Goal: Task Accomplishment & Management: Complete application form

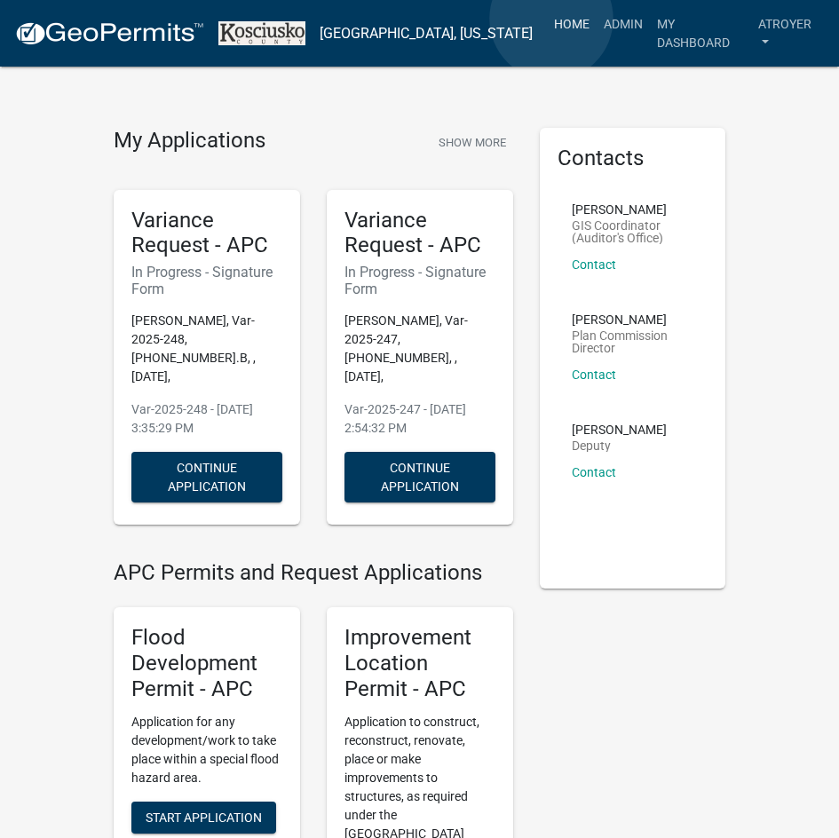
click at [551, 19] on link "Home" at bounding box center [572, 24] width 50 height 34
click at [600, 21] on link "Admin" at bounding box center [622, 24] width 53 height 34
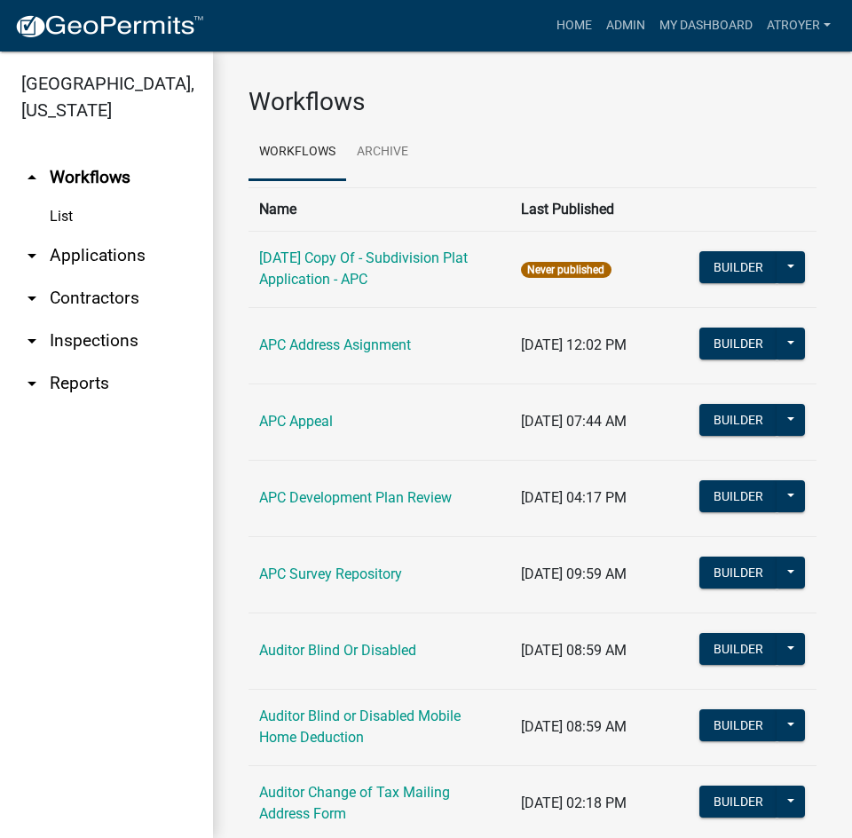
click at [84, 378] on link "arrow_drop_down Reports" at bounding box center [106, 383] width 213 height 43
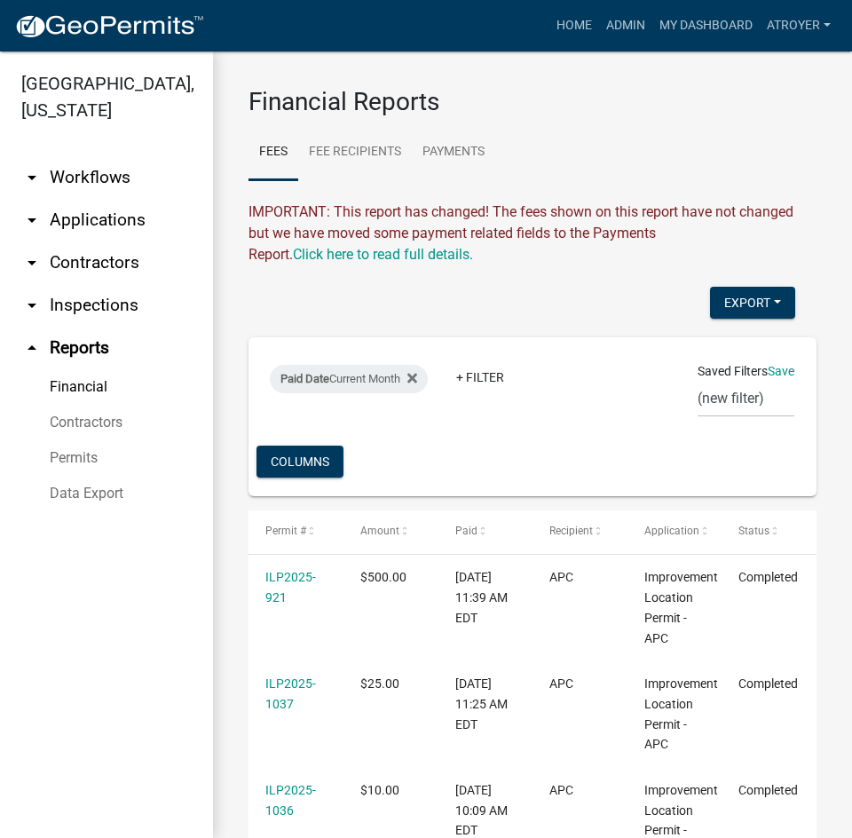
click at [109, 493] on link "Data Export" at bounding box center [106, 493] width 213 height 35
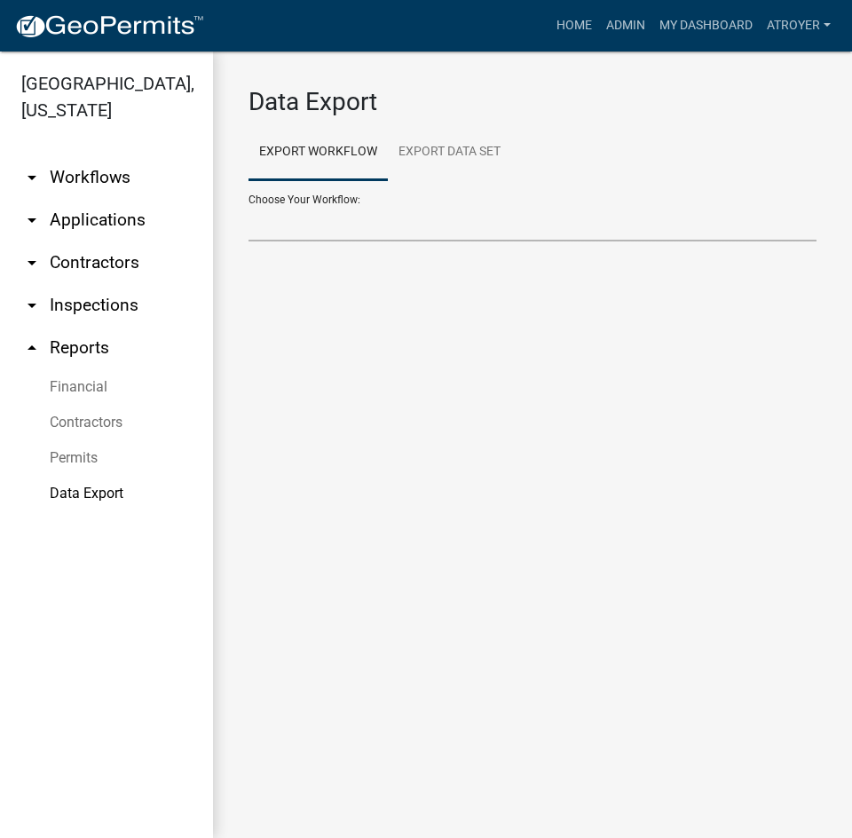
click at [508, 224] on select "Problem Complaint Form - APC APC Address Asignment APC Appeal APC Development P…" at bounding box center [532, 223] width 568 height 36
select select "21: Object"
click at [248, 205] on select "Problem Complaint Form - APC APC Address Asignment APC Appeal APC Development P…" at bounding box center [532, 223] width 568 height 36
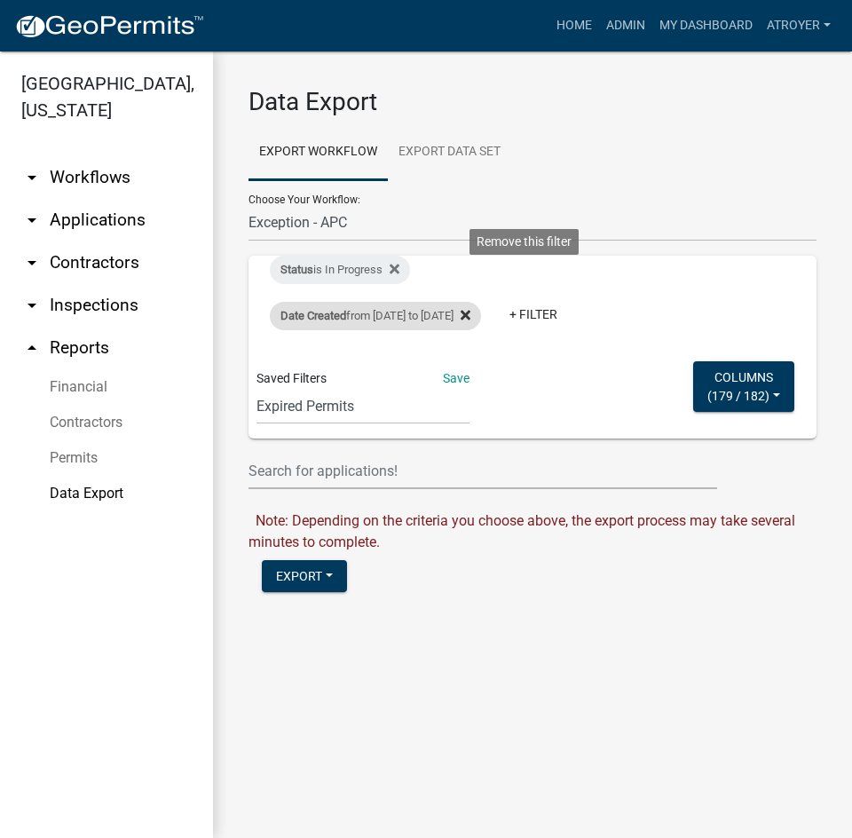
click at [470, 311] on icon at bounding box center [466, 316] width 10 height 10
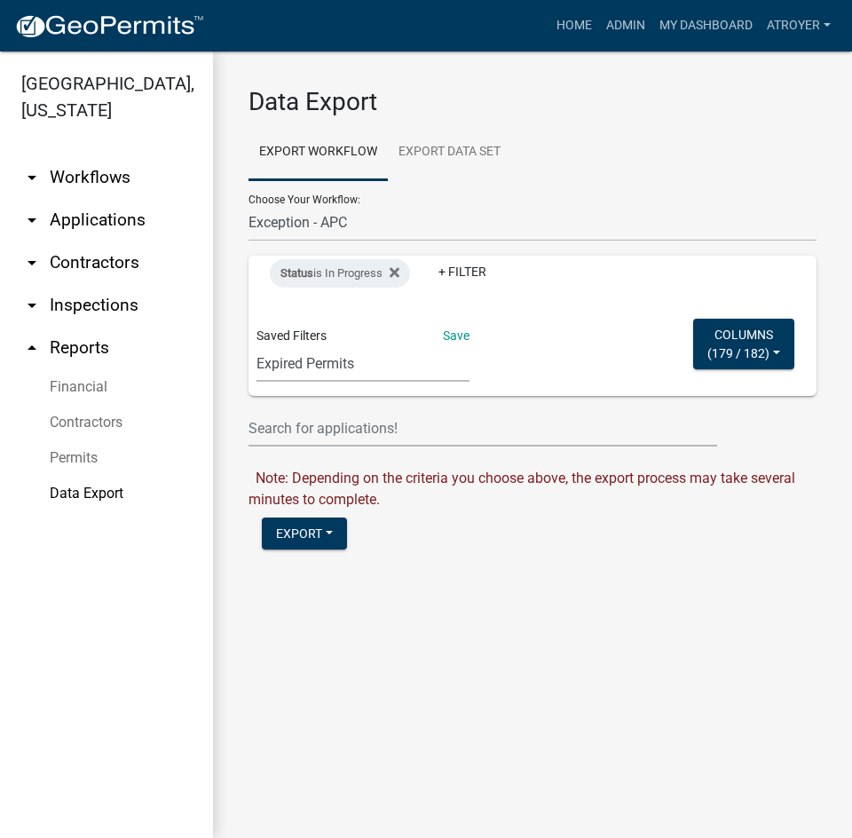
click at [369, 367] on select "Expired Permits ILP Public Review Report FDP EC Report Homestead Deductions Exc…" at bounding box center [362, 363] width 213 height 36
select select "5: 5d716a96-cdac-400f-898e-76f5587c25c0"
click at [256, 382] on select "Expired Permits ILP Public Review Report FDP EC Report Homestead Deductions Exc…" at bounding box center [362, 363] width 213 height 36
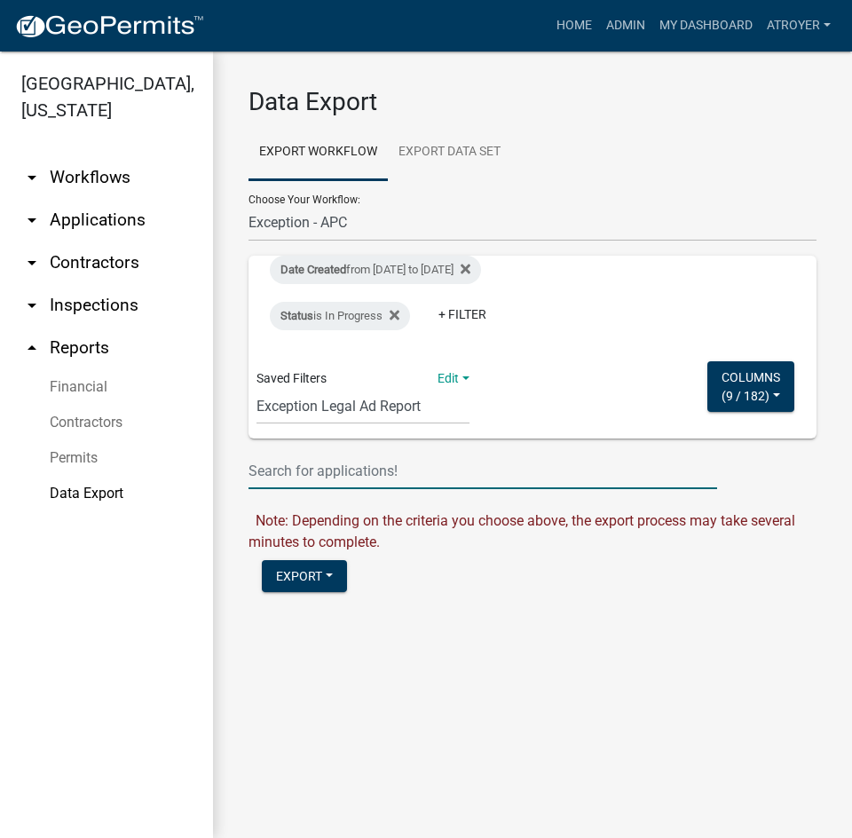
click at [322, 485] on input "text" at bounding box center [482, 471] width 469 height 36
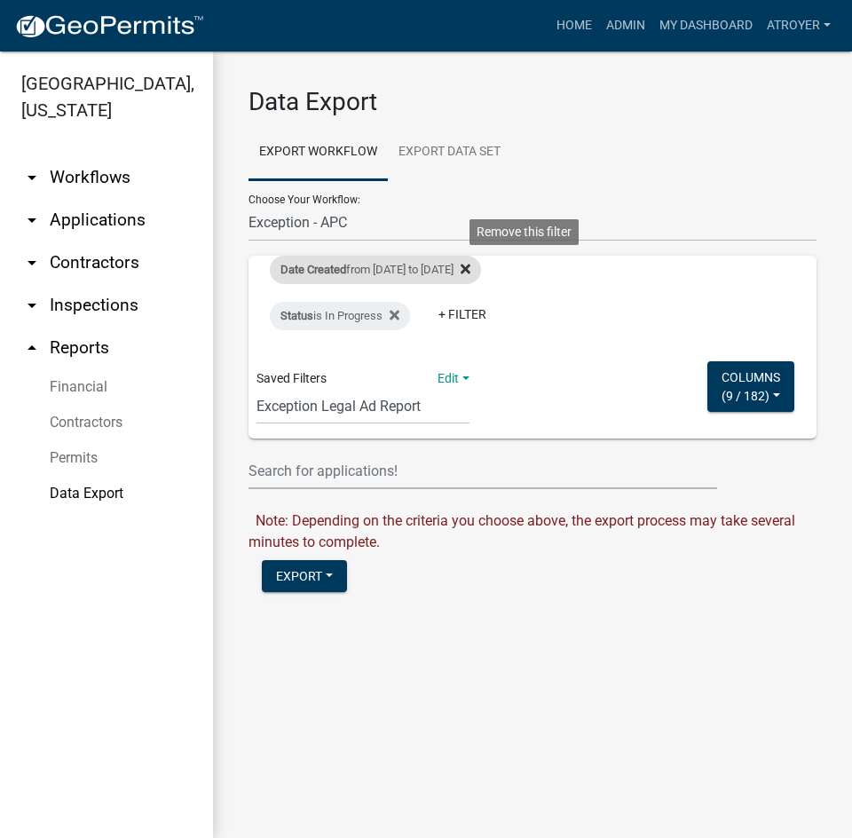
click at [470, 264] on icon at bounding box center [466, 269] width 10 height 14
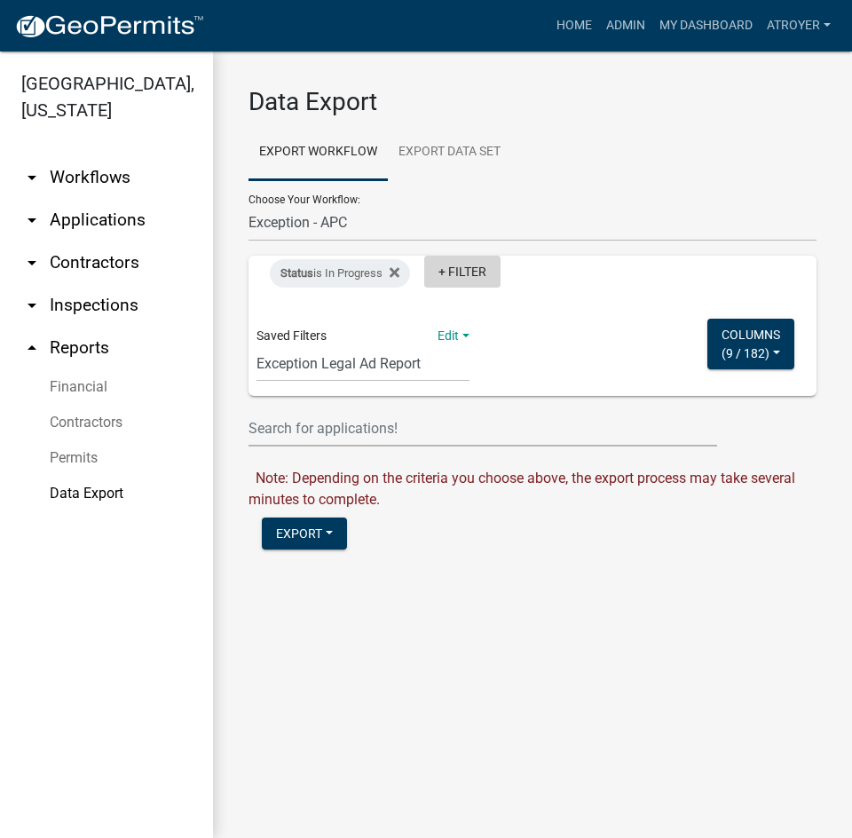
click at [476, 276] on link "+ Filter" at bounding box center [462, 272] width 76 height 32
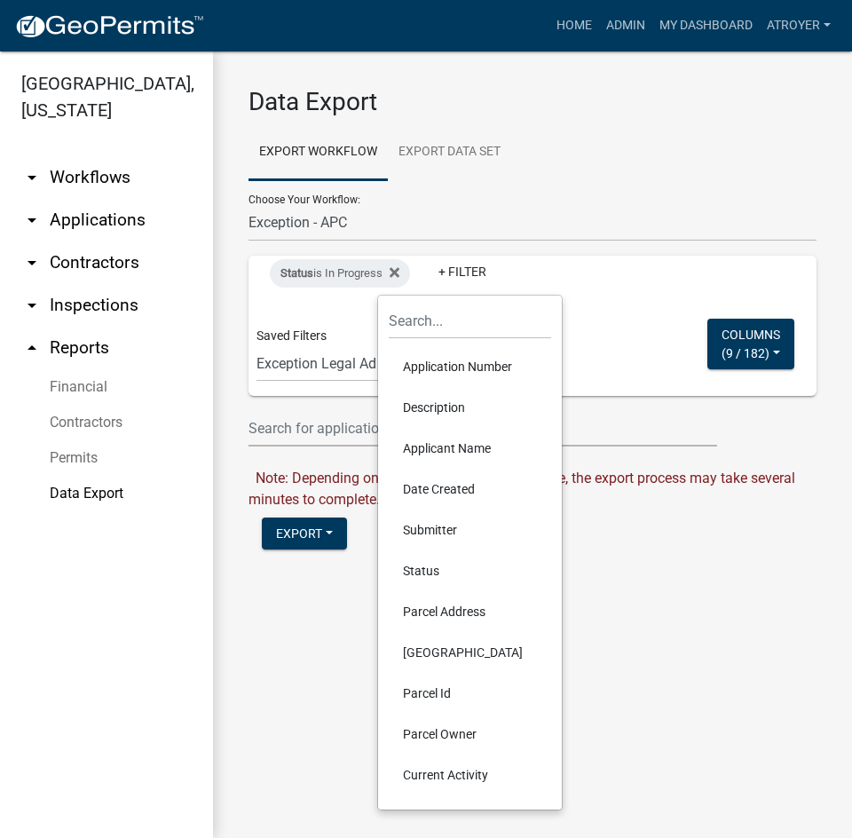
click at [436, 486] on li "Date Created" at bounding box center [470, 489] width 162 height 41
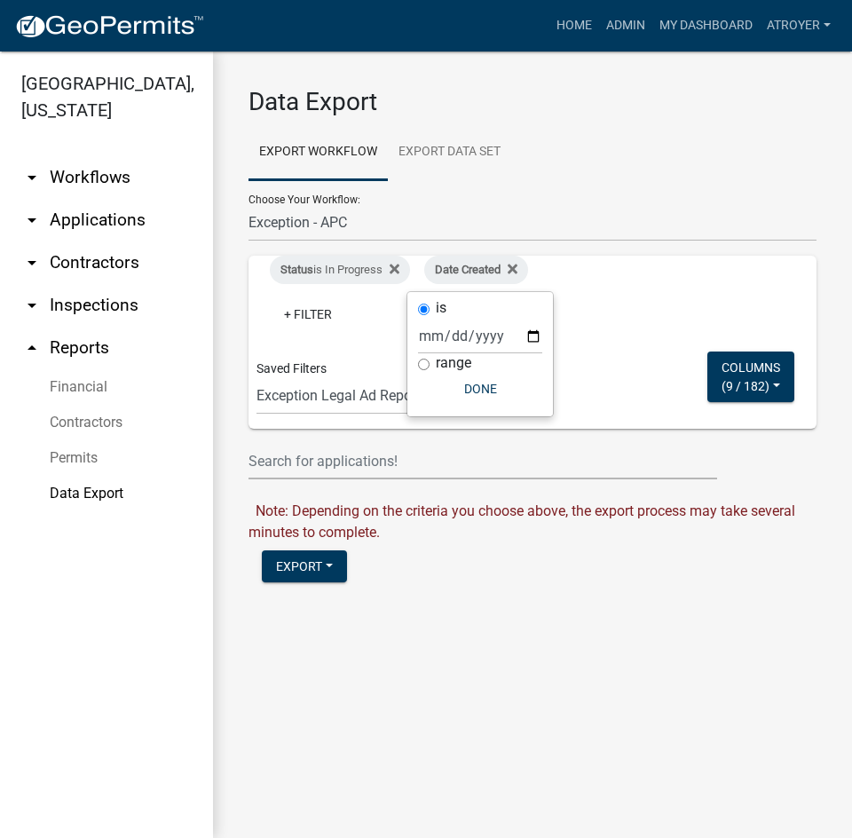
click at [422, 365] on input "range" at bounding box center [424, 365] width 12 height 12
radio input "true"
select select
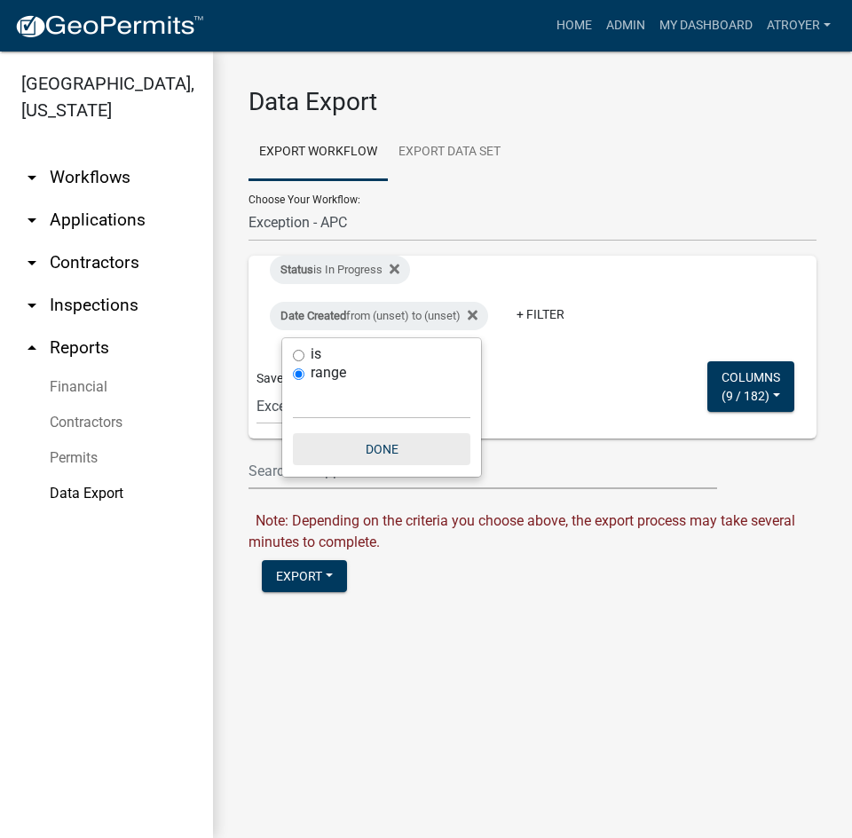
click at [391, 447] on button "Done" at bounding box center [381, 449] width 177 height 32
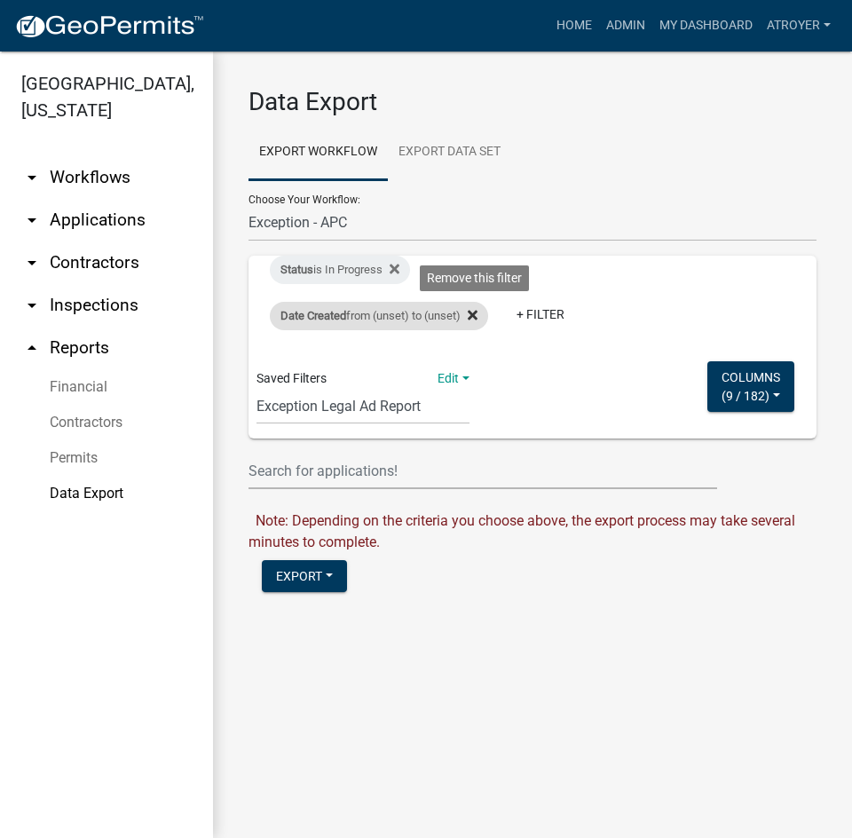
click at [477, 312] on icon at bounding box center [473, 315] width 10 height 14
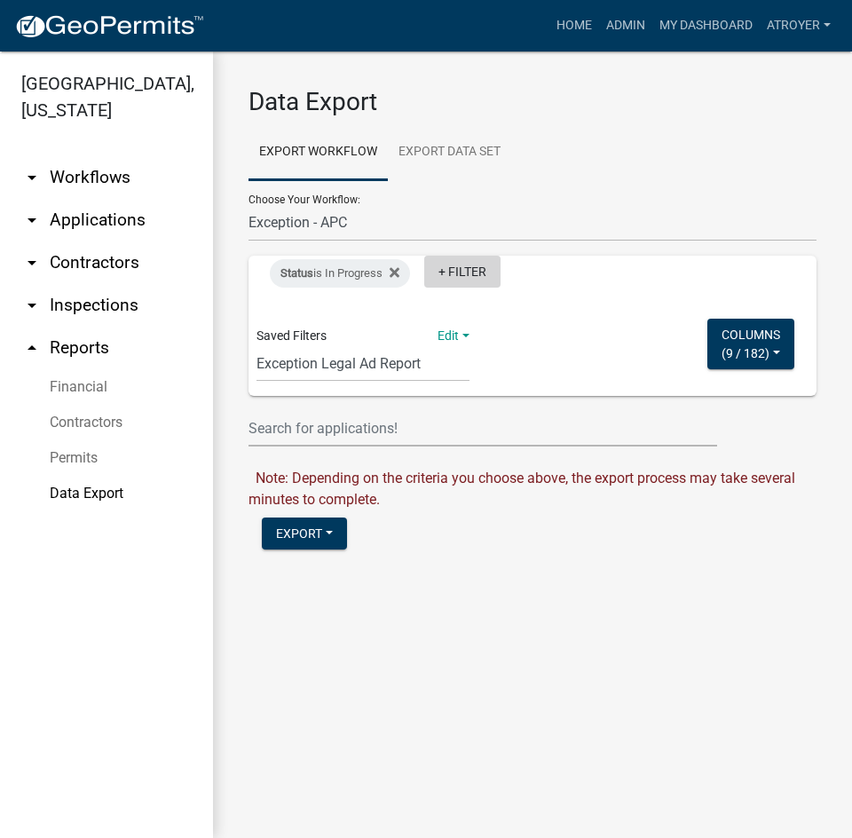
click at [466, 269] on link "+ Filter" at bounding box center [462, 272] width 76 height 32
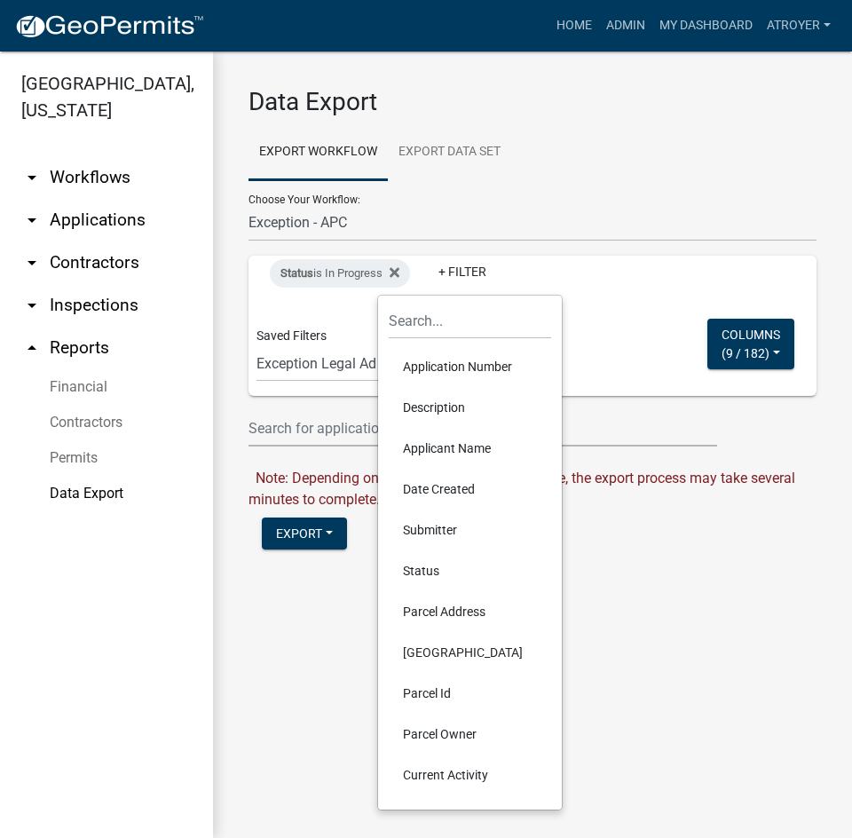
click at [438, 487] on li "Date Created" at bounding box center [470, 489] width 162 height 41
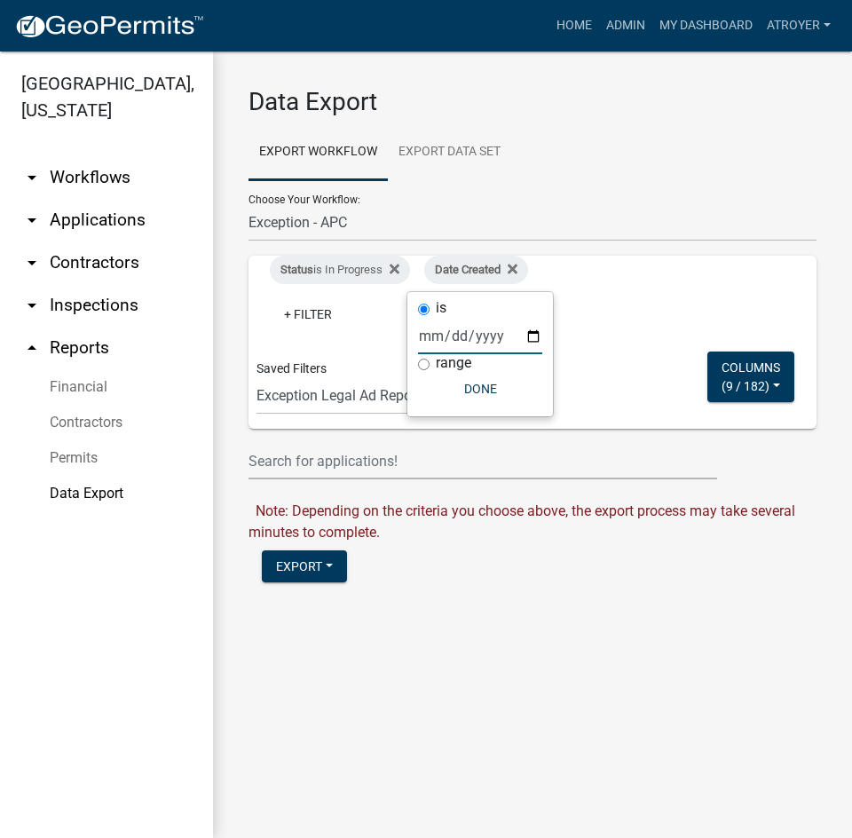
click at [434, 337] on input "date" at bounding box center [480, 336] width 124 height 36
click at [427, 362] on input "range" at bounding box center [424, 365] width 12 height 12
radio input "true"
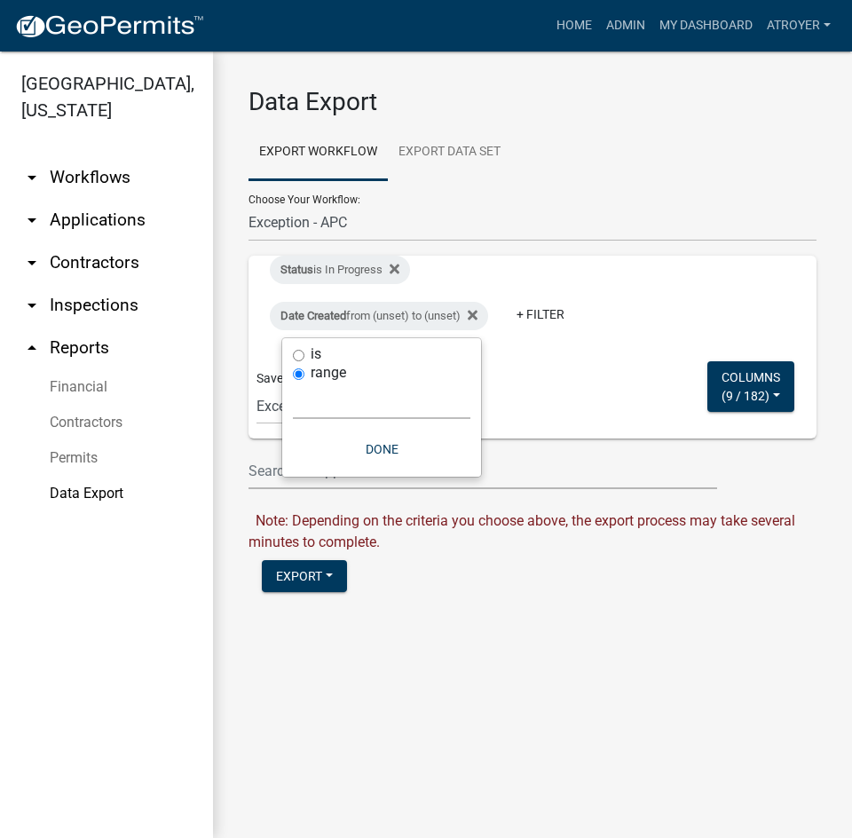
click at [350, 390] on select "[DATE] [DATE] Current Week Previous Week Current Month Last Month Current Calen…" at bounding box center [381, 401] width 177 height 36
select select "custom"
click at [293, 383] on select "[DATE] [DATE] Current Week Previous Week Current Month Last Month Current Calen…" at bounding box center [381, 401] width 177 height 36
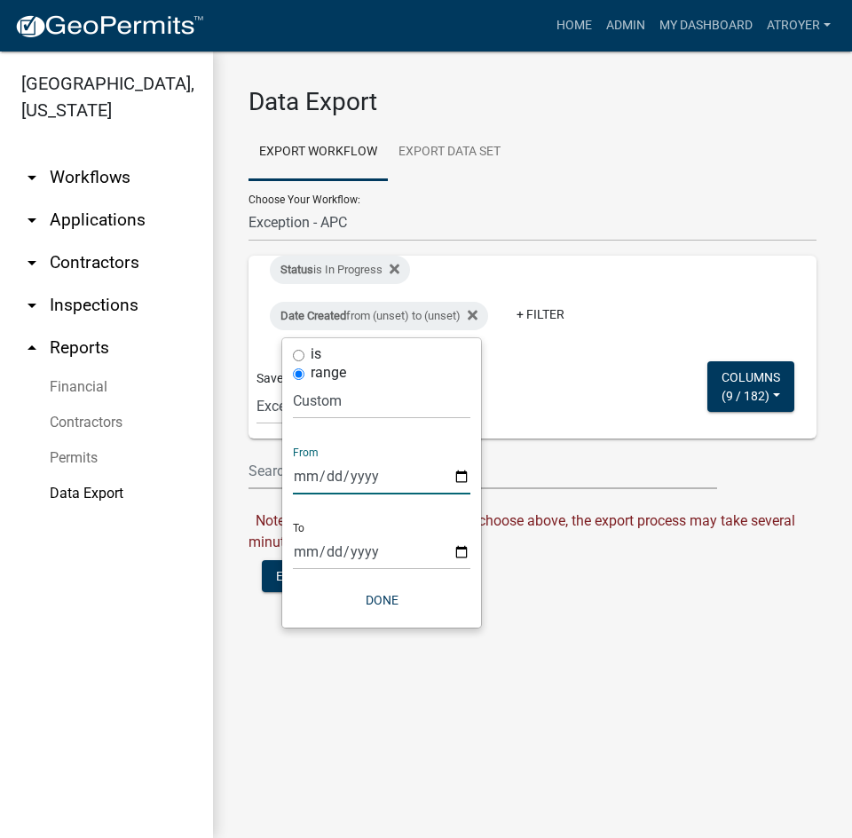
click at [299, 475] on input "date" at bounding box center [381, 476] width 177 height 36
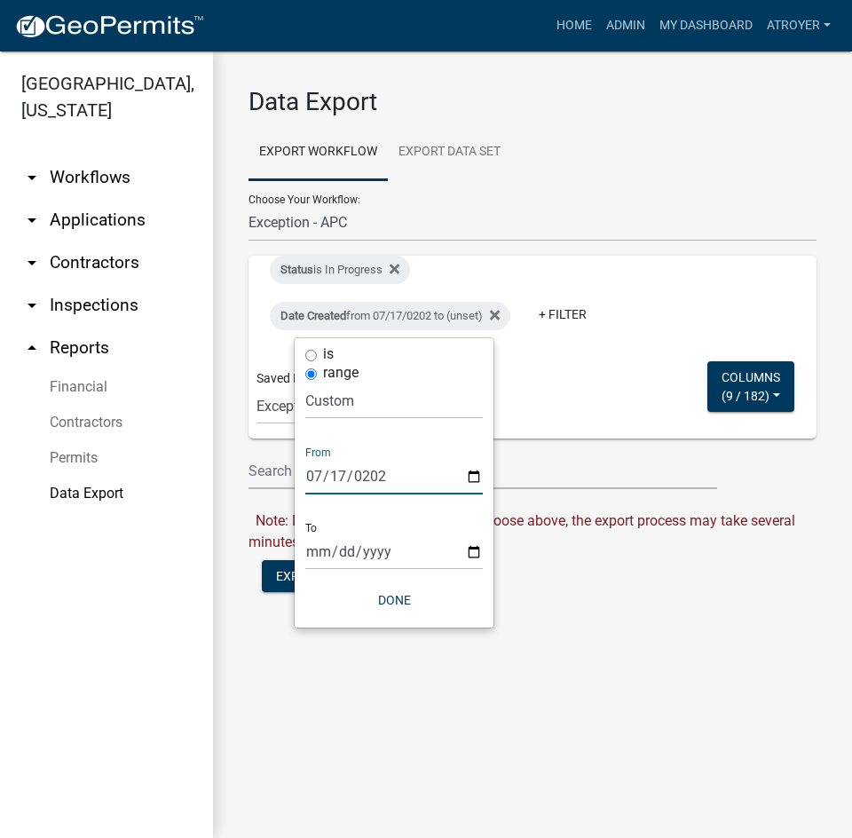
type input "[DATE]"
click at [313, 551] on input "date" at bounding box center [393, 551] width 177 height 36
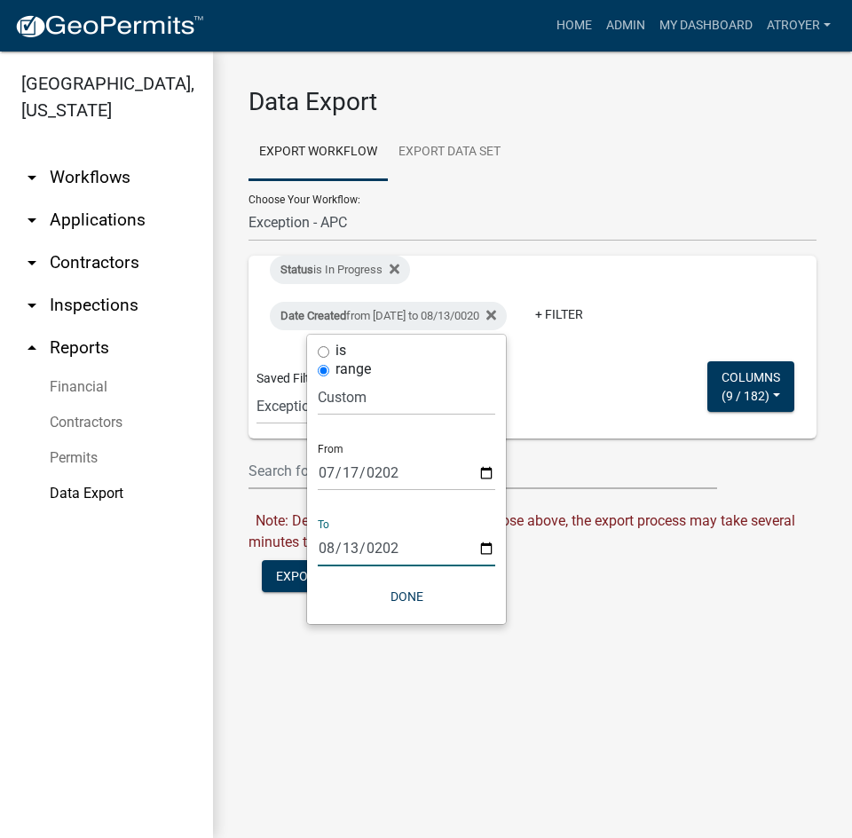
type input "[DATE]"
click at [411, 600] on button "Done" at bounding box center [406, 596] width 177 height 32
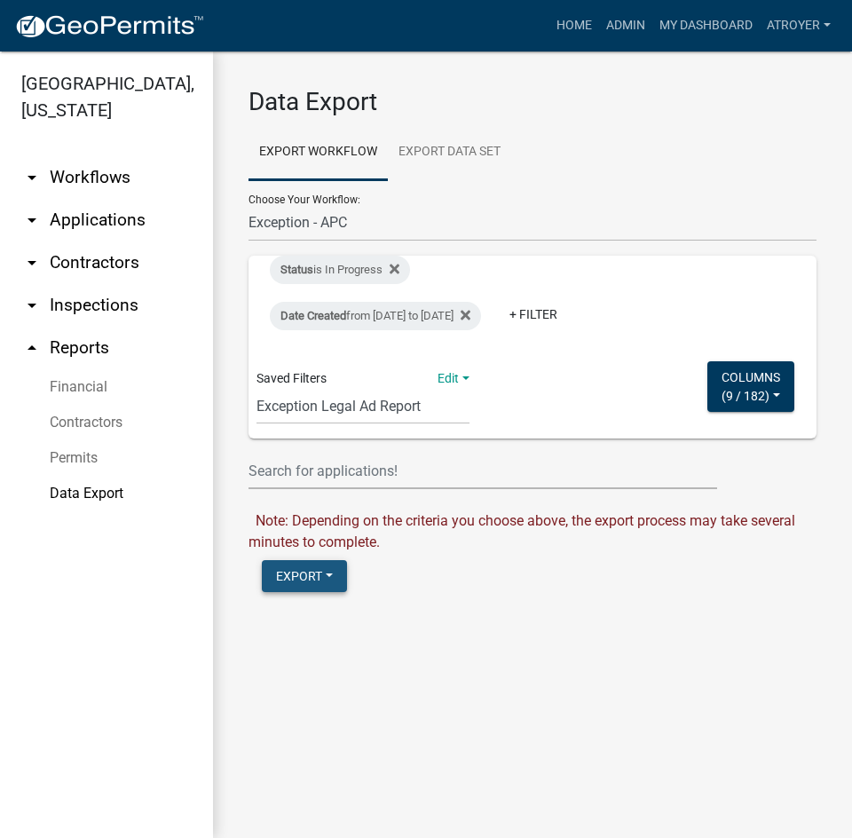
click at [303, 592] on button "Export" at bounding box center [304, 576] width 85 height 32
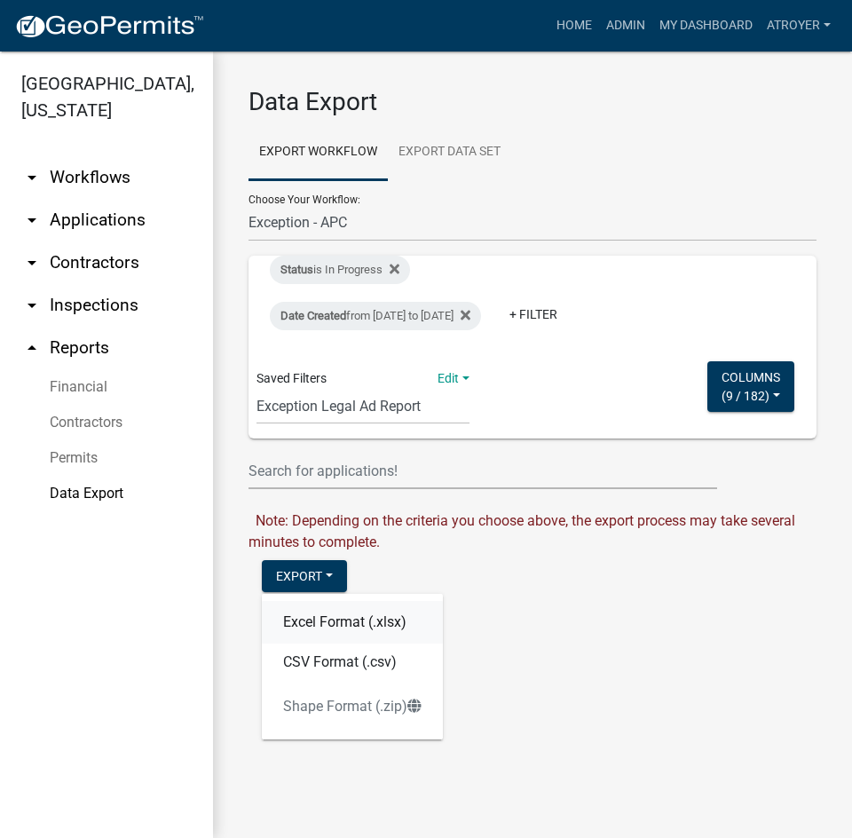
click at [321, 643] on button "Excel Format (.xlsx)" at bounding box center [352, 622] width 181 height 43
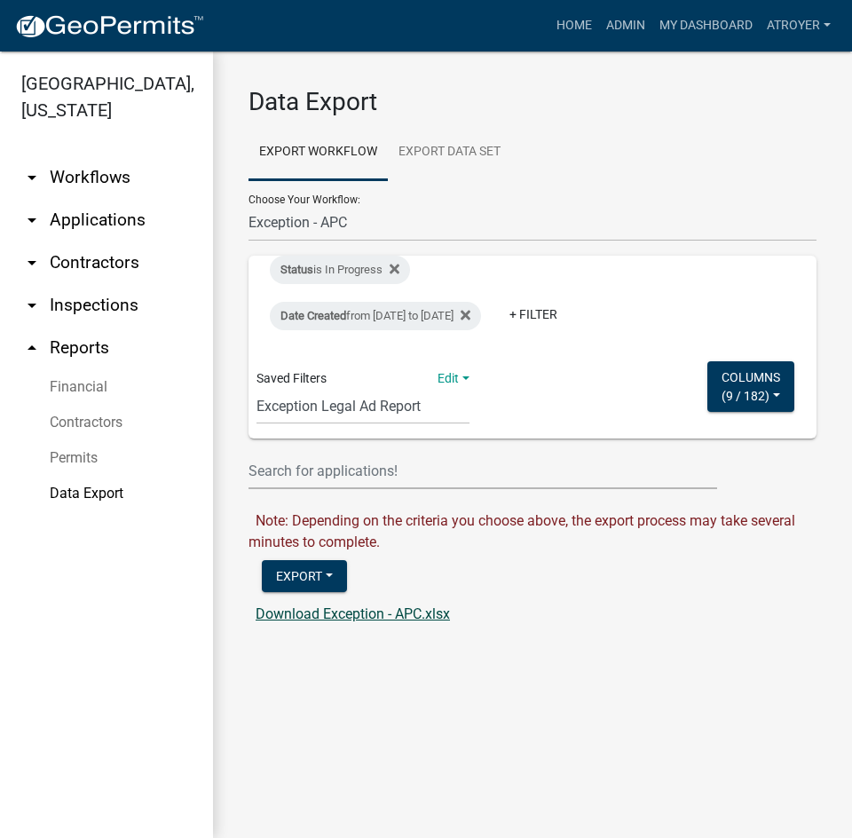
click at [331, 622] on link "Download Exception - APC.xlsx" at bounding box center [353, 613] width 194 height 17
click at [370, 622] on link "Download Exception - APC.xlsx" at bounding box center [353, 613] width 194 height 17
click at [320, 622] on link "Download Exception - APC.xlsx" at bounding box center [353, 613] width 194 height 17
click at [617, 23] on link "Admin" at bounding box center [625, 26] width 53 height 34
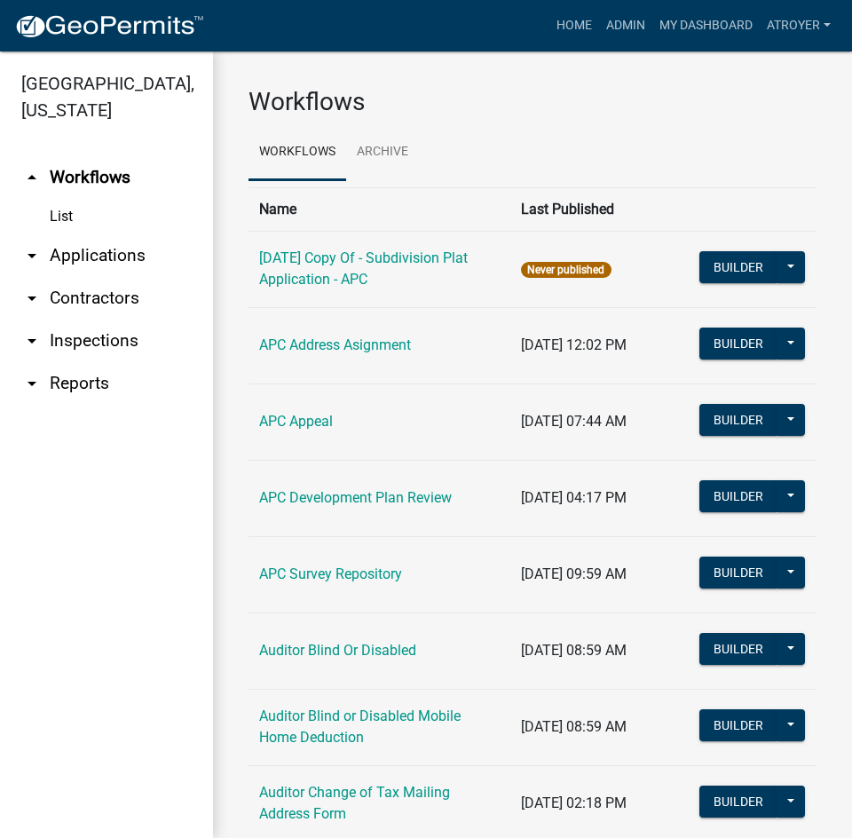
click at [75, 388] on link "arrow_drop_down Reports" at bounding box center [106, 383] width 213 height 43
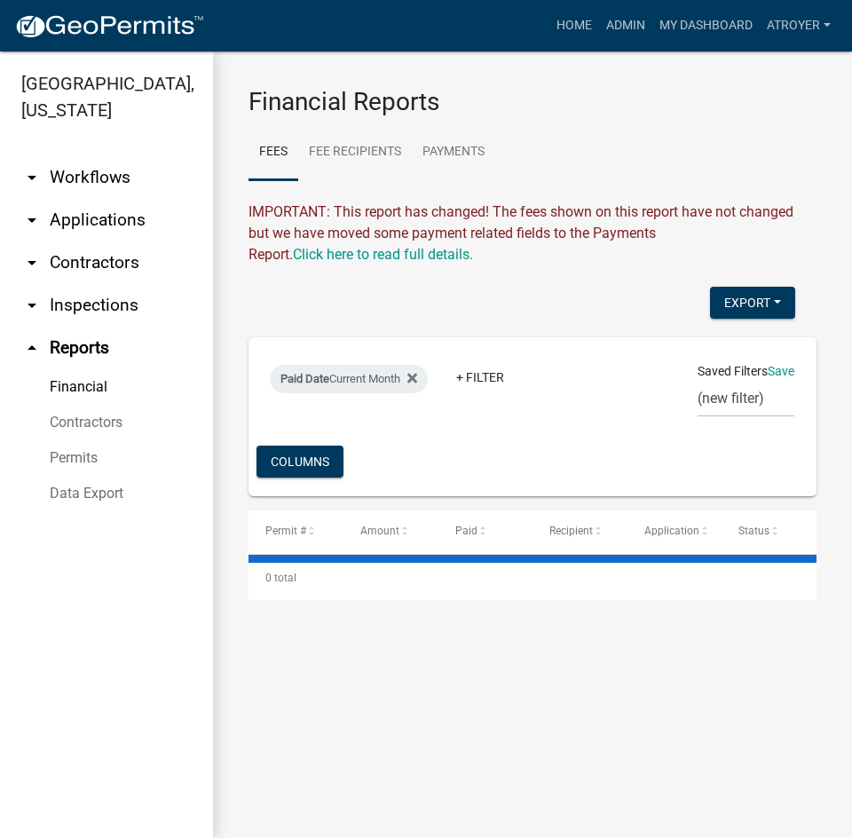
click at [88, 492] on link "Data Export" at bounding box center [106, 493] width 213 height 35
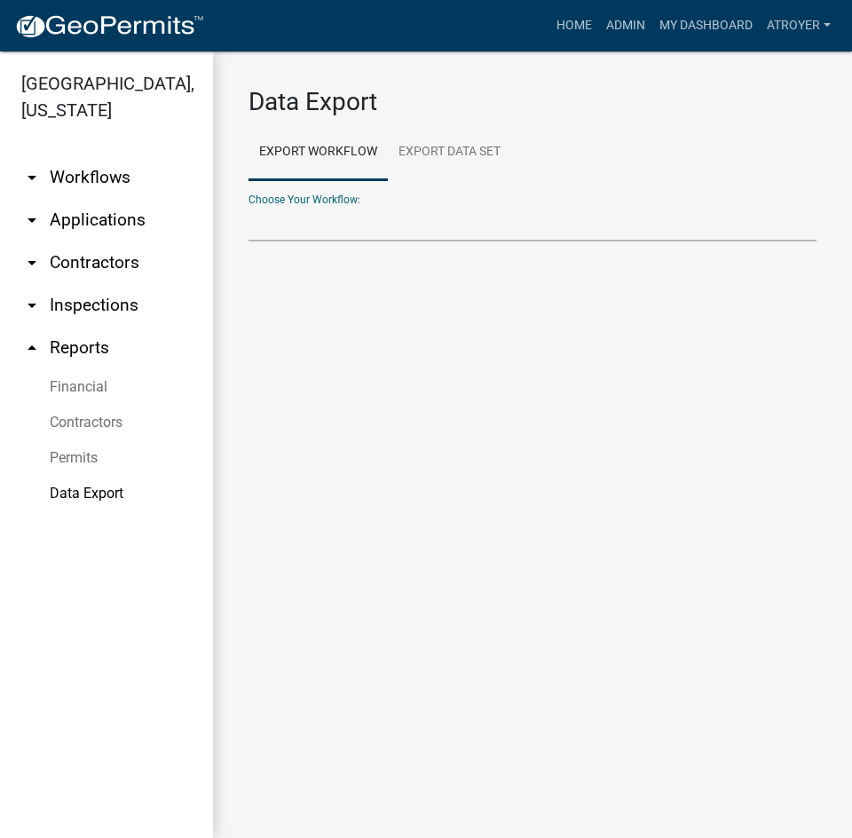
click at [349, 218] on select "Choose Your Workflow:" at bounding box center [532, 223] width 568 height 36
click at [349, 222] on select "Choose Your Workflow:" at bounding box center [532, 223] width 568 height 36
click at [94, 493] on link "Data Export" at bounding box center [106, 493] width 213 height 35
click at [420, 208] on select "Problem Complaint Form - APC APC Address Asignment APC Appeal APC Development P…" at bounding box center [532, 223] width 568 height 36
select select "41: Object"
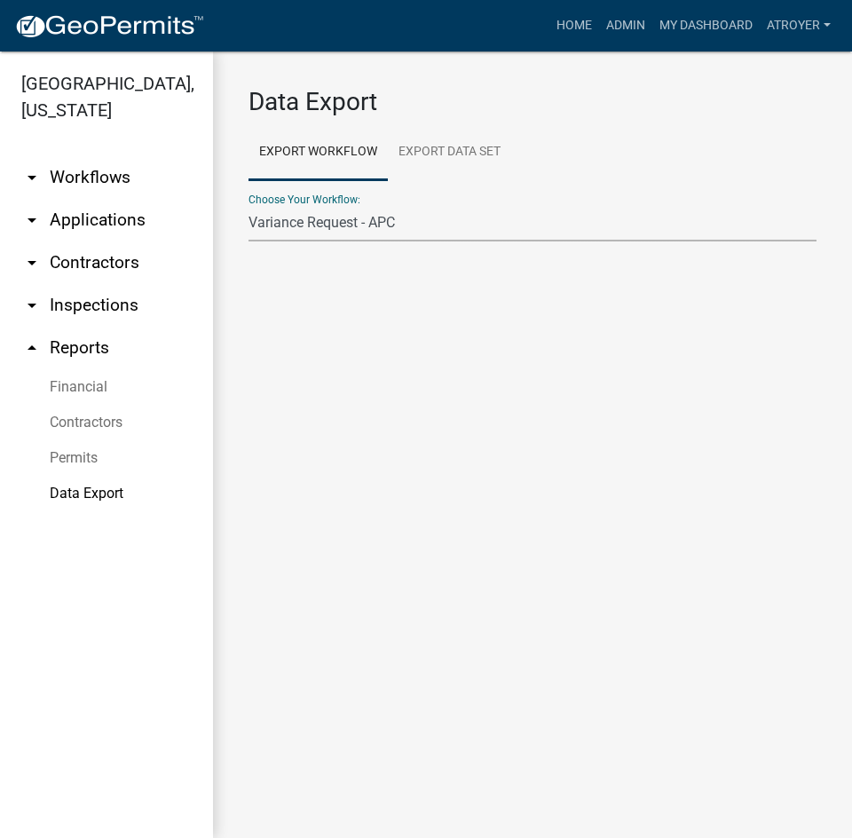
click at [248, 205] on select "Problem Complaint Form - APC APC Address Asignment APC Appeal APC Development P…" at bounding box center [532, 223] width 568 height 36
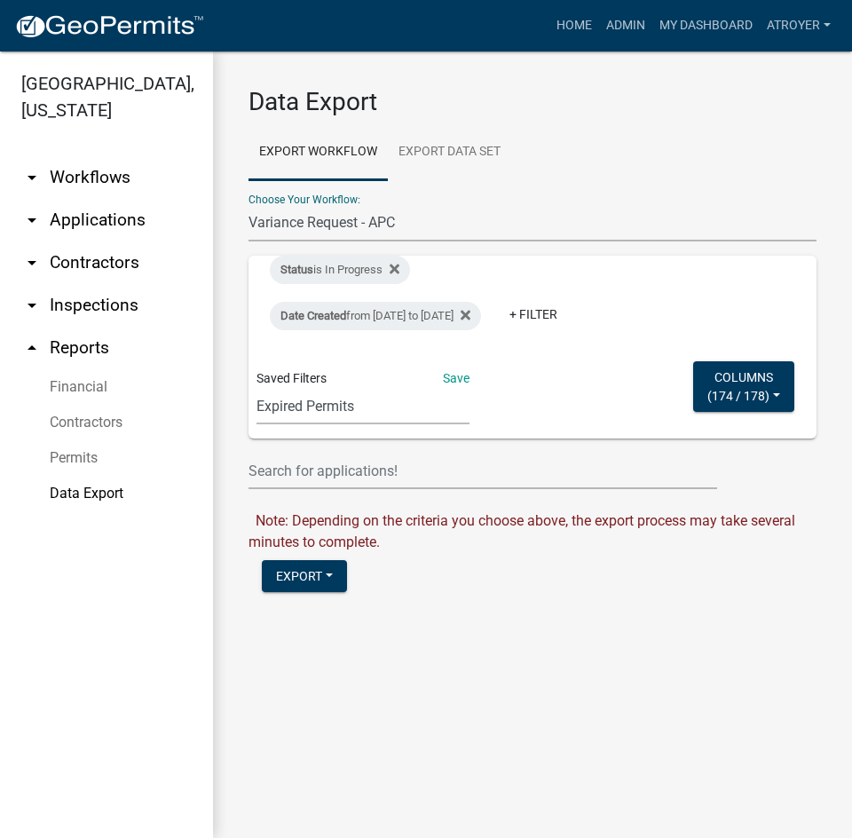
click at [362, 424] on select "Expired Permits ILP Public Review Report FDP EC Report Homestead Deductions Exc…" at bounding box center [362, 406] width 213 height 36
select select "6: 76449516-69f3-41ef-a9af-1fe1f6dc7984"
click at [256, 388] on select "Expired Permits ILP Public Review Report FDP EC Report Homestead Deductions Exc…" at bounding box center [362, 406] width 213 height 36
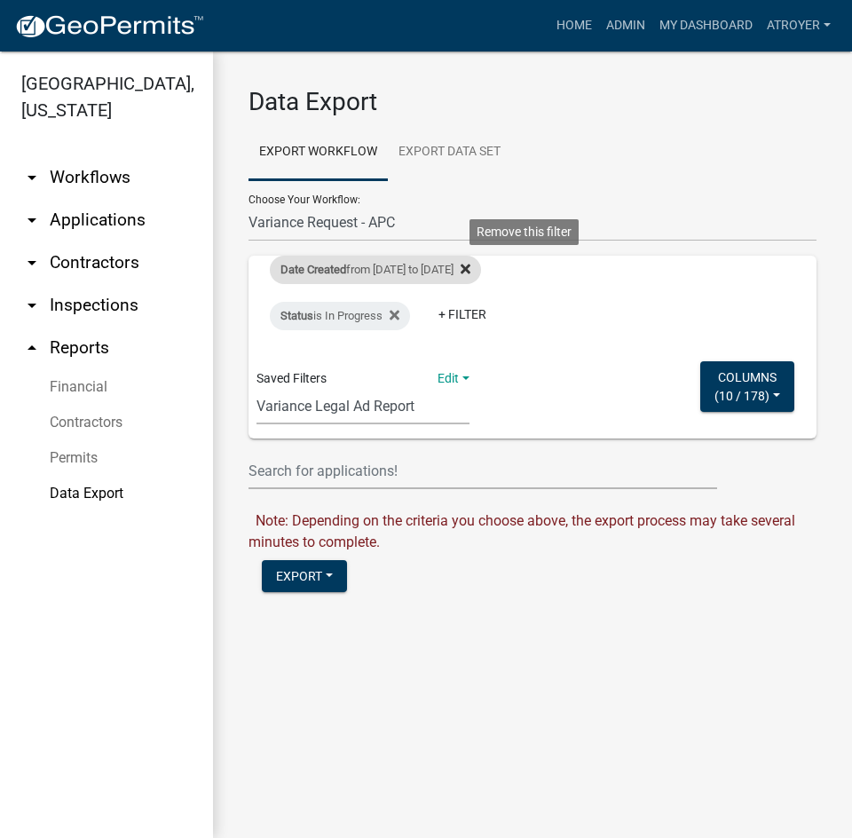
click at [470, 265] on icon at bounding box center [466, 269] width 10 height 10
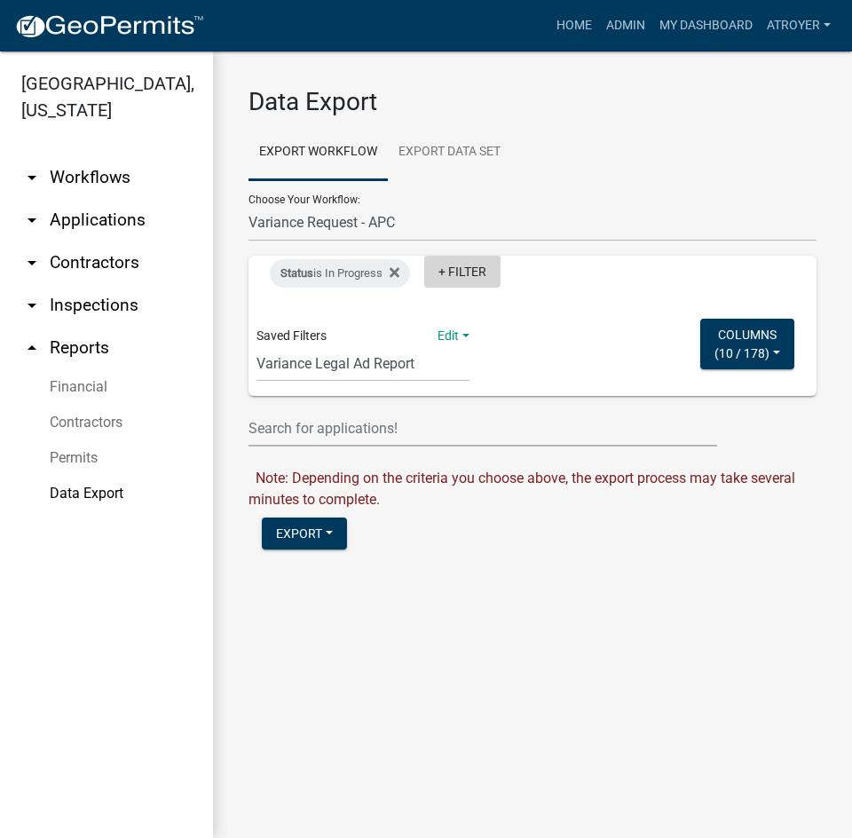
click at [449, 264] on link "+ Filter" at bounding box center [462, 272] width 76 height 32
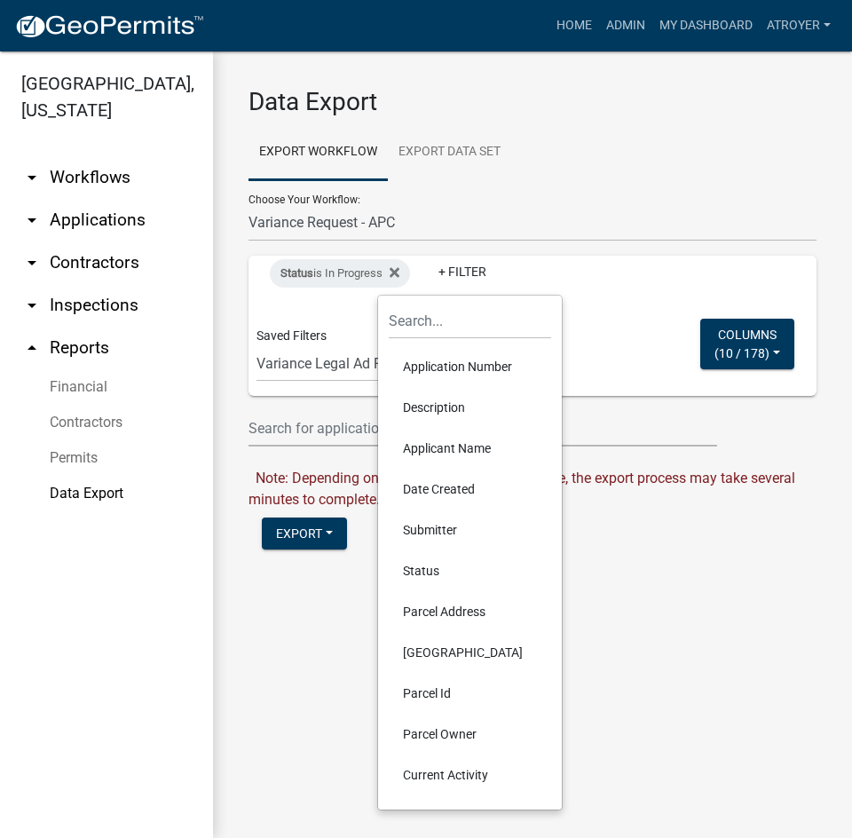
click at [447, 479] on li "Date Created" at bounding box center [470, 489] width 162 height 41
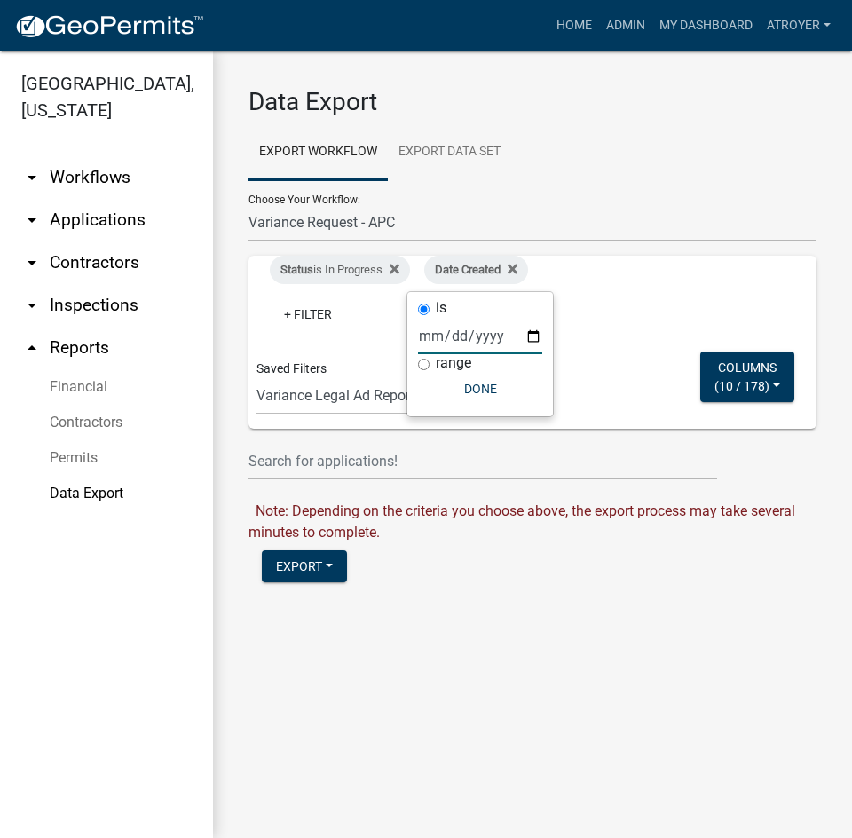
click at [425, 335] on input "date" at bounding box center [480, 336] width 124 height 36
click at [420, 363] on input "range" at bounding box center [424, 365] width 12 height 12
radio input "true"
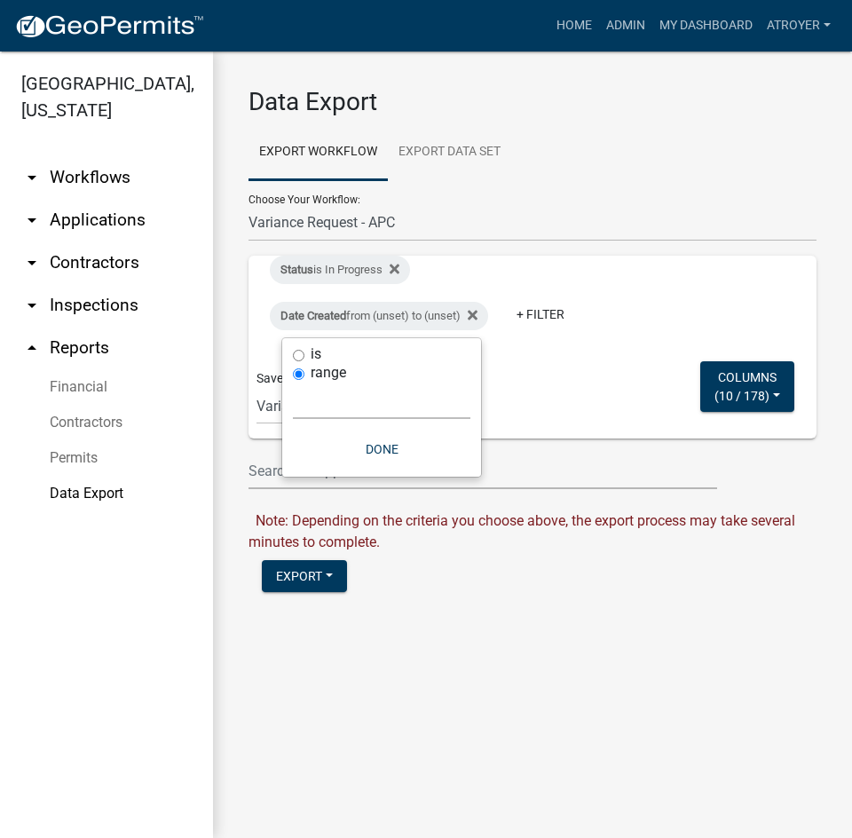
click at [400, 406] on select "[DATE] [DATE] Current Week Previous Week Current Month Last Month Current Calen…" at bounding box center [381, 401] width 177 height 36
select select "custom"
click at [293, 383] on select "[DATE] [DATE] Current Week Previous Week Current Month Last Month Current Calen…" at bounding box center [381, 401] width 177 height 36
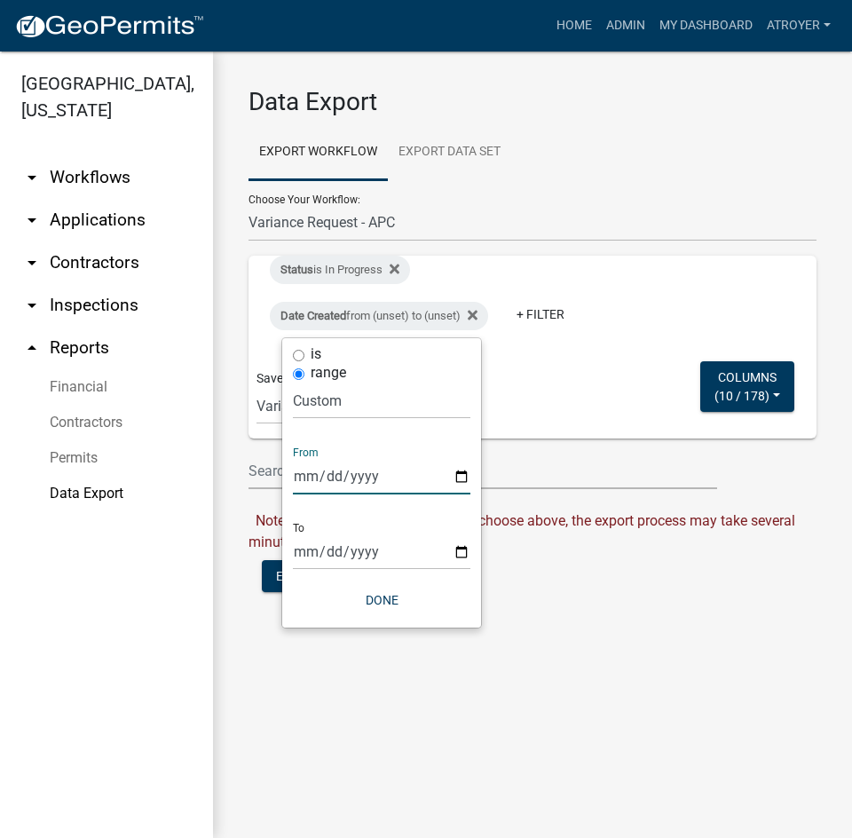
click at [297, 472] on input "date" at bounding box center [381, 476] width 177 height 36
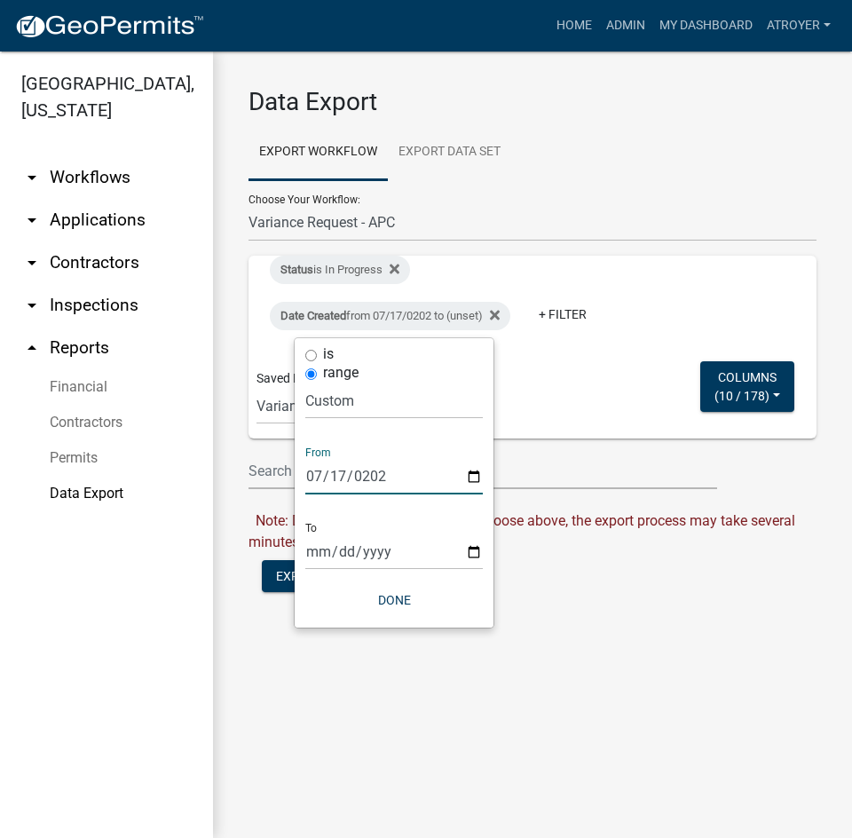
type input "[DATE]"
click at [312, 553] on input "date" at bounding box center [393, 551] width 177 height 36
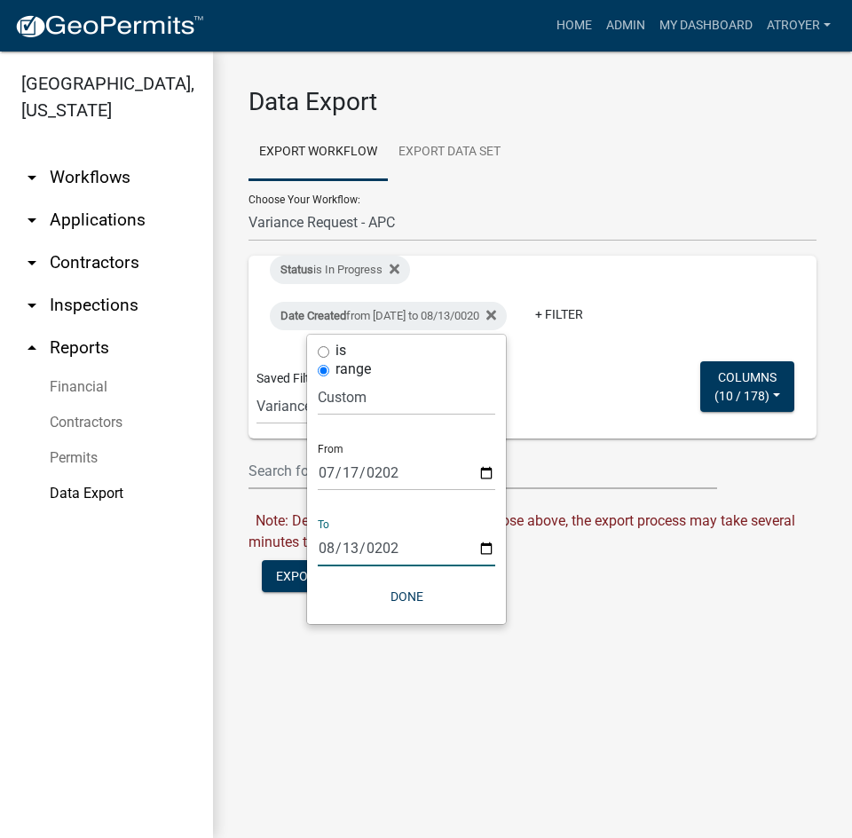
type input "[DATE]"
click at [419, 596] on button "Done" at bounding box center [406, 596] width 177 height 32
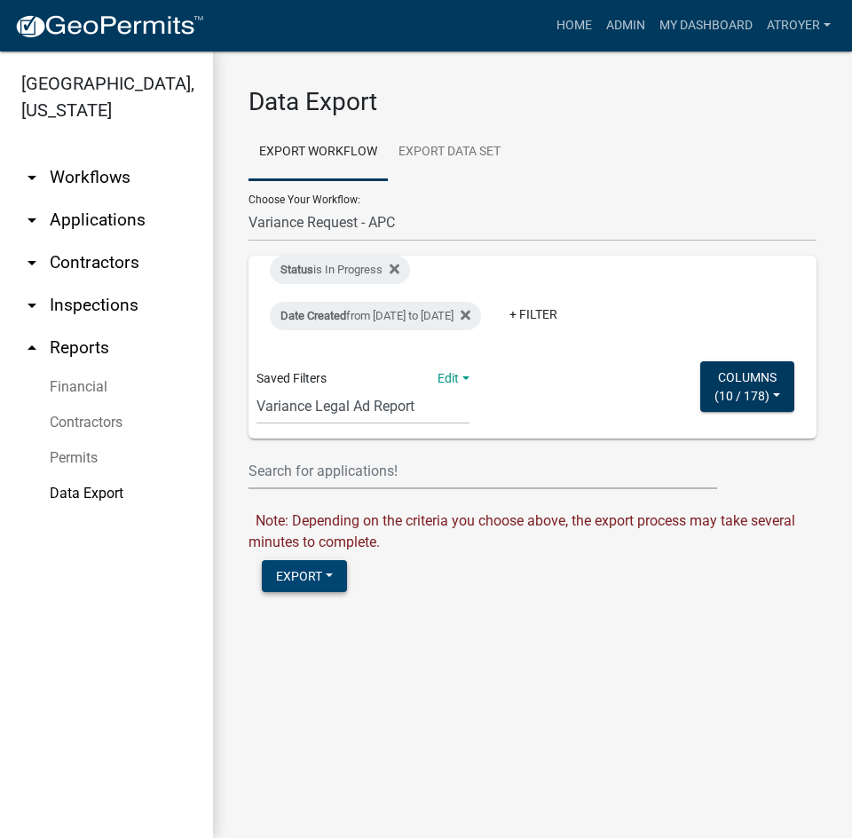
click at [296, 592] on button "Export" at bounding box center [304, 576] width 85 height 32
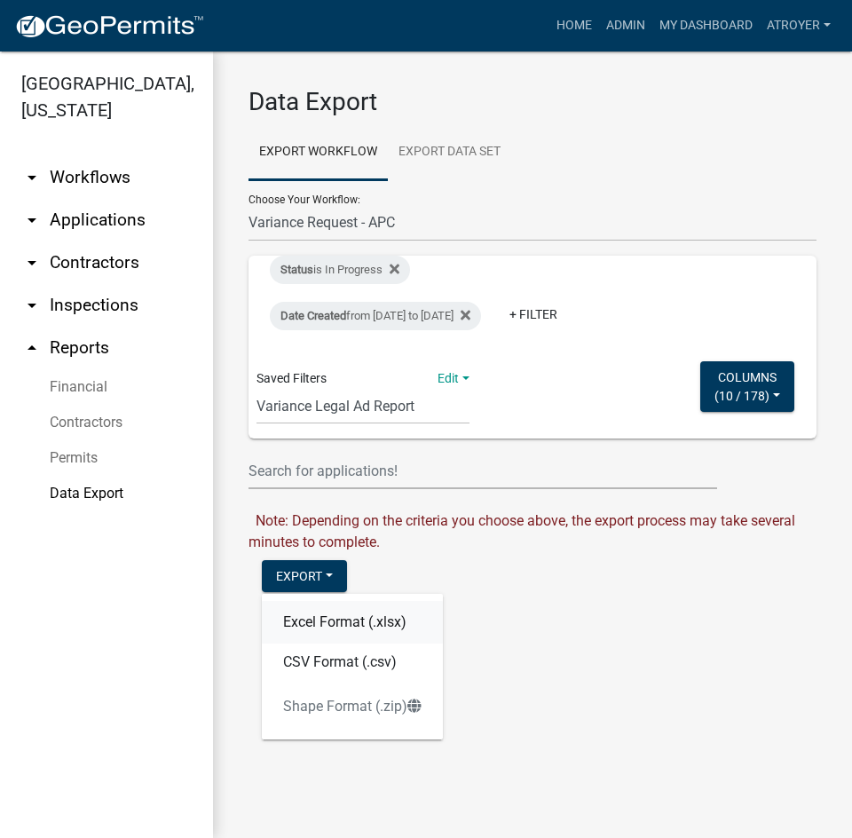
click at [310, 643] on button "Excel Format (.xlsx)" at bounding box center [352, 622] width 181 height 43
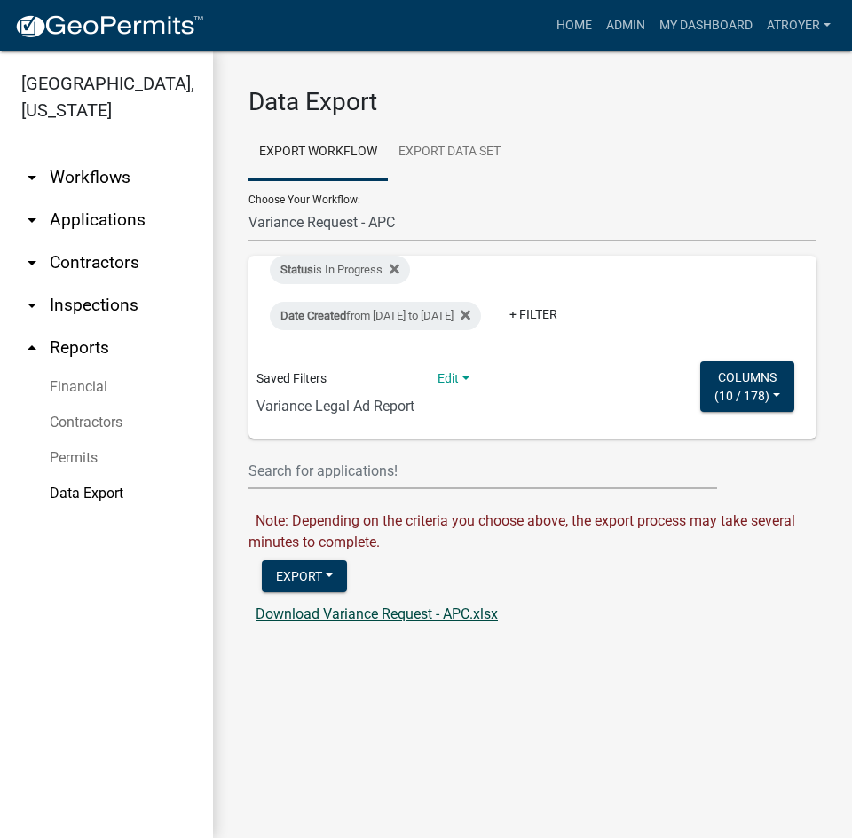
click at [327, 622] on link "Download Variance Request - APC.xlsx" at bounding box center [377, 613] width 242 height 17
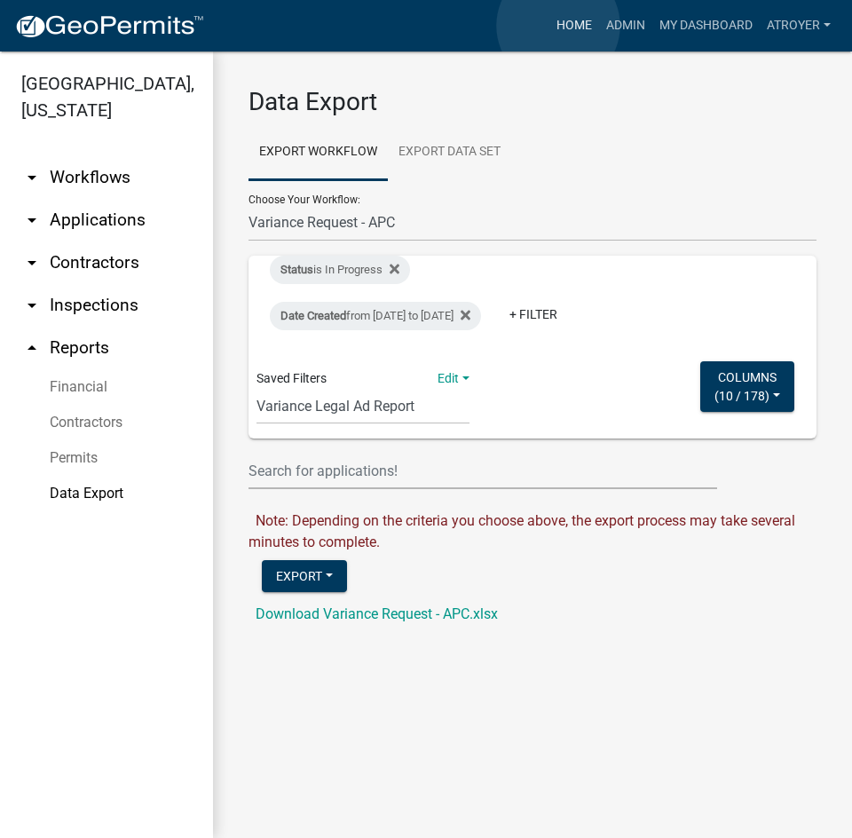
click at [558, 26] on link "Home" at bounding box center [574, 26] width 50 height 34
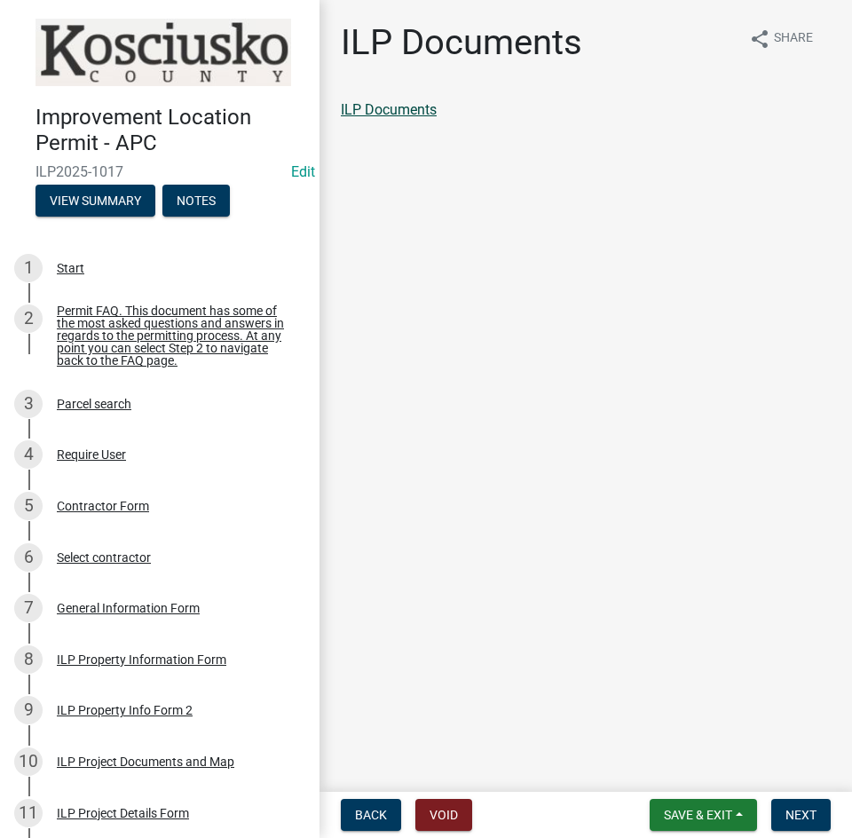
click at [416, 108] on link "ILP Documents" at bounding box center [389, 109] width 96 height 17
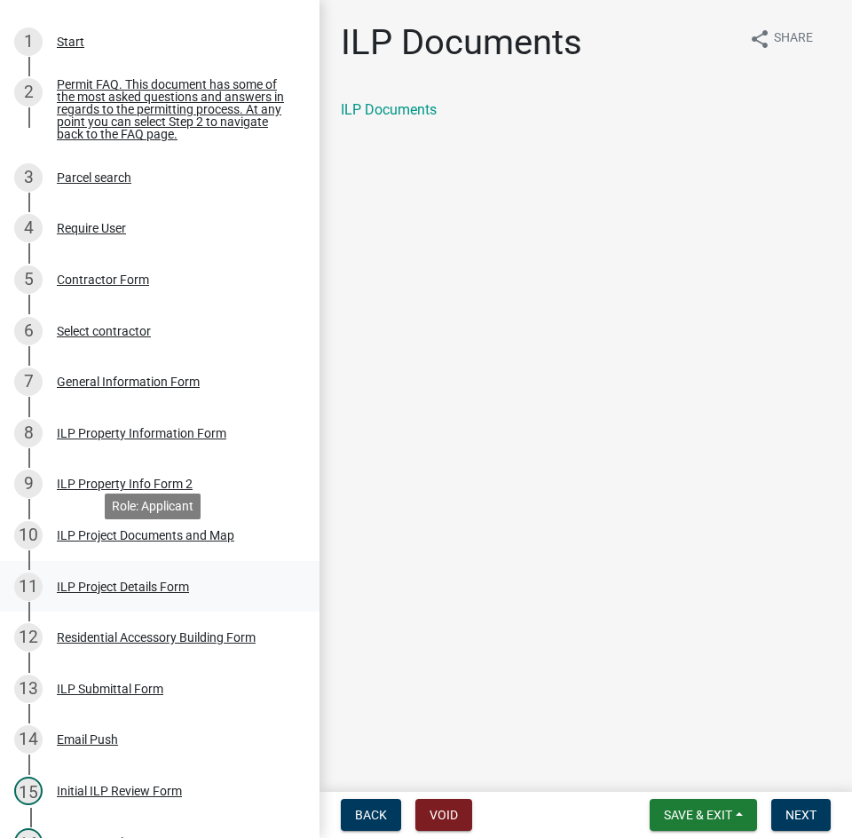
scroll to position [266, 0]
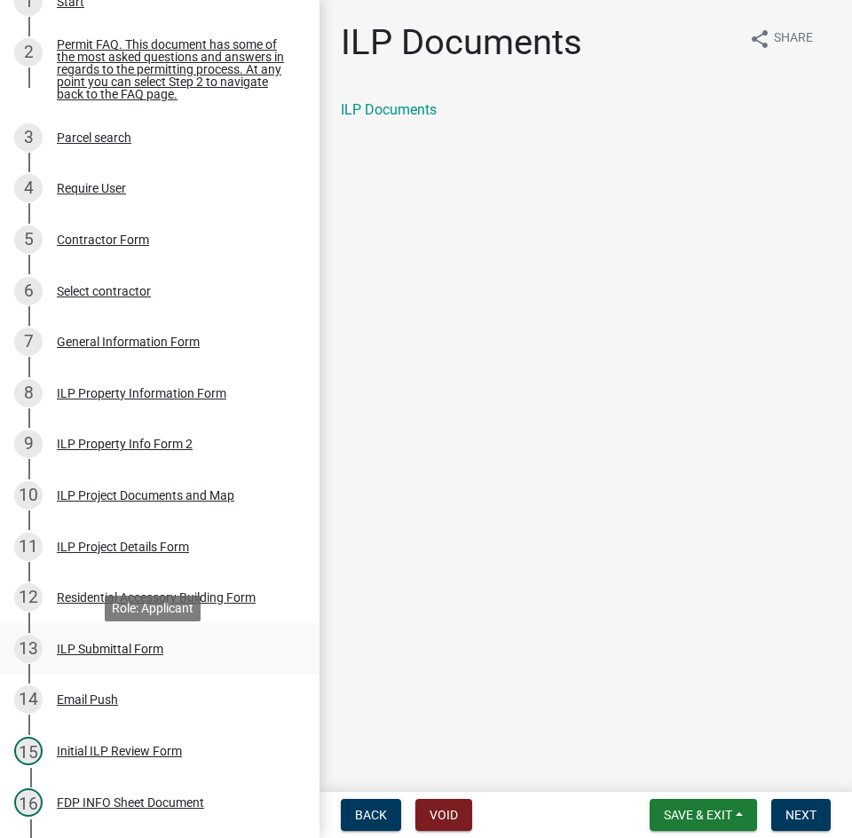
click at [138, 654] on div "ILP Submittal Form" at bounding box center [110, 649] width 106 height 12
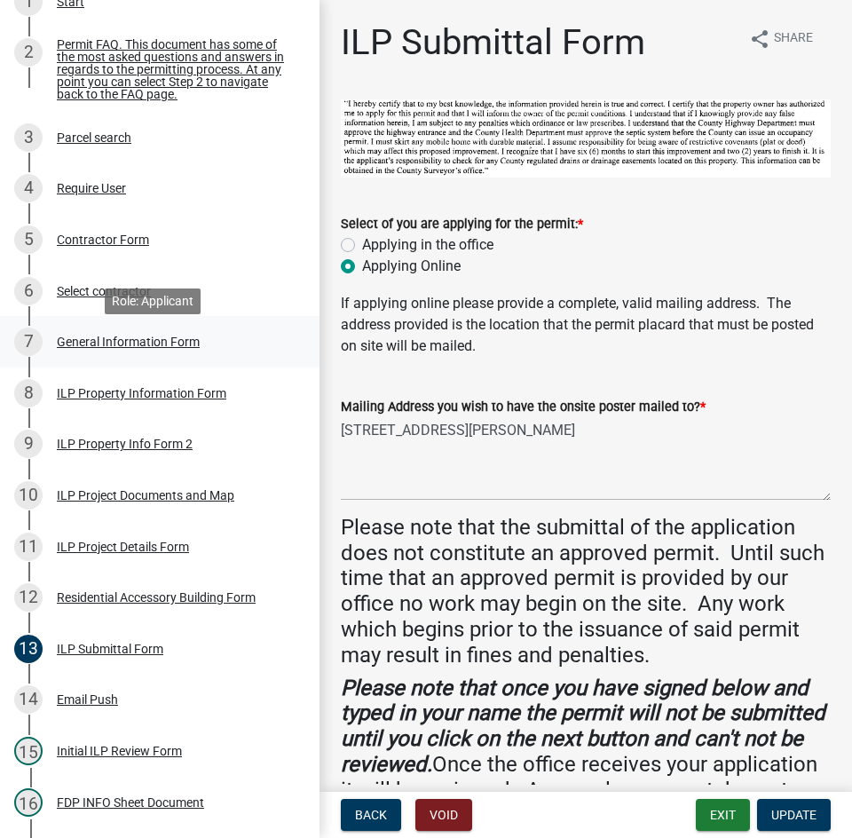
click at [106, 348] on div "General Information Form" at bounding box center [128, 341] width 143 height 12
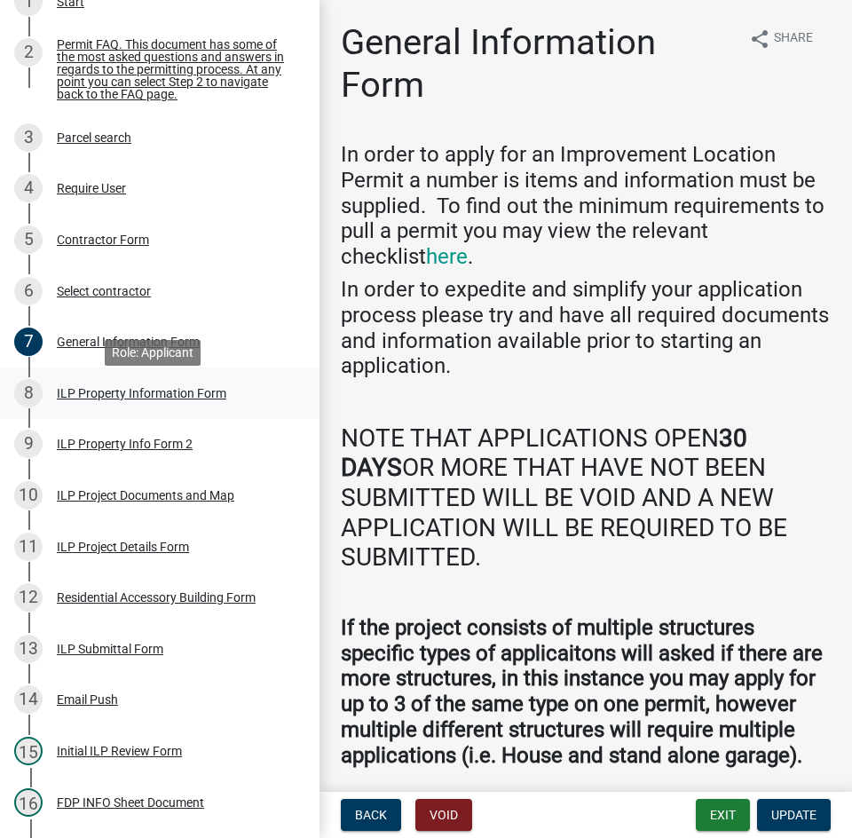
click at [107, 399] on div "ILP Property Information Form" at bounding box center [142, 393] width 170 height 12
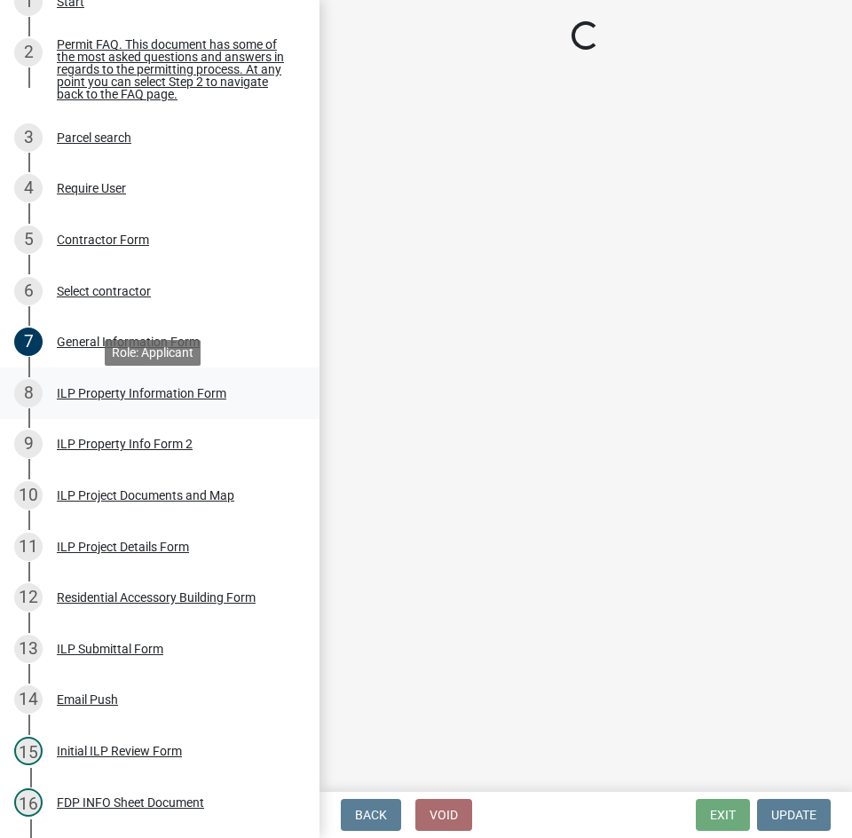
select select "57368d26-defc-477e-a8be-5a23ab554a17"
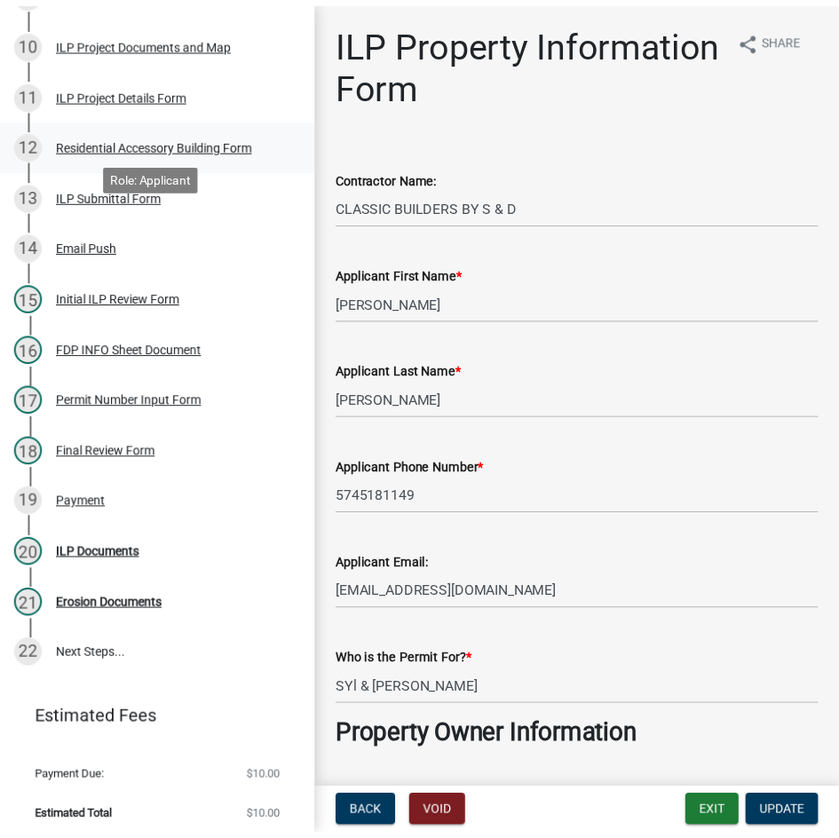
scroll to position [737, 0]
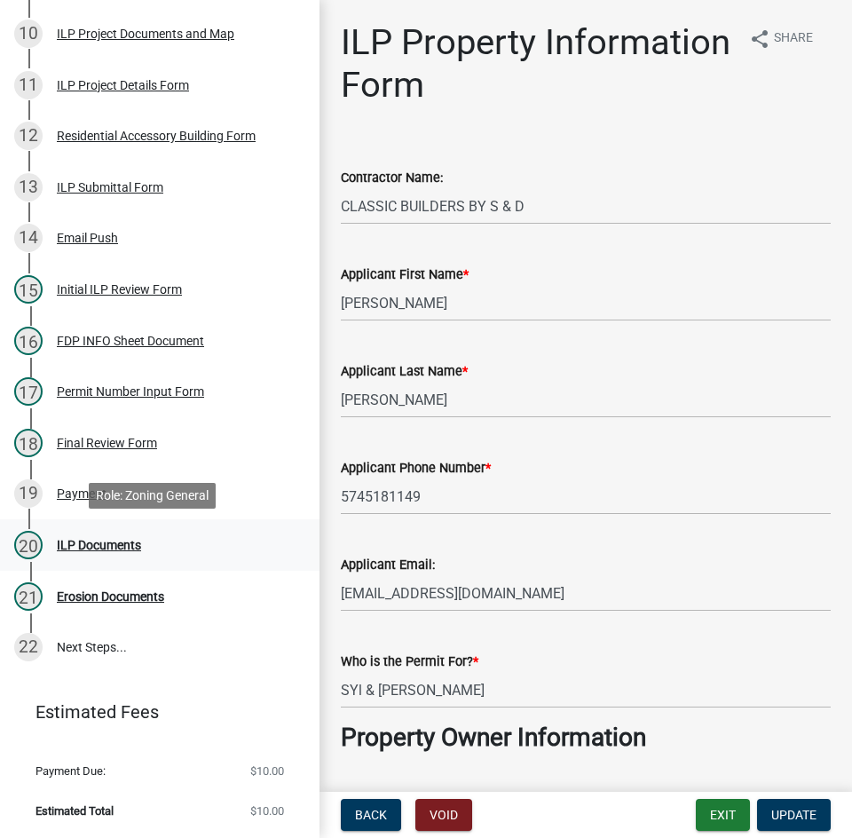
click at [67, 547] on div "ILP Documents" at bounding box center [99, 545] width 84 height 12
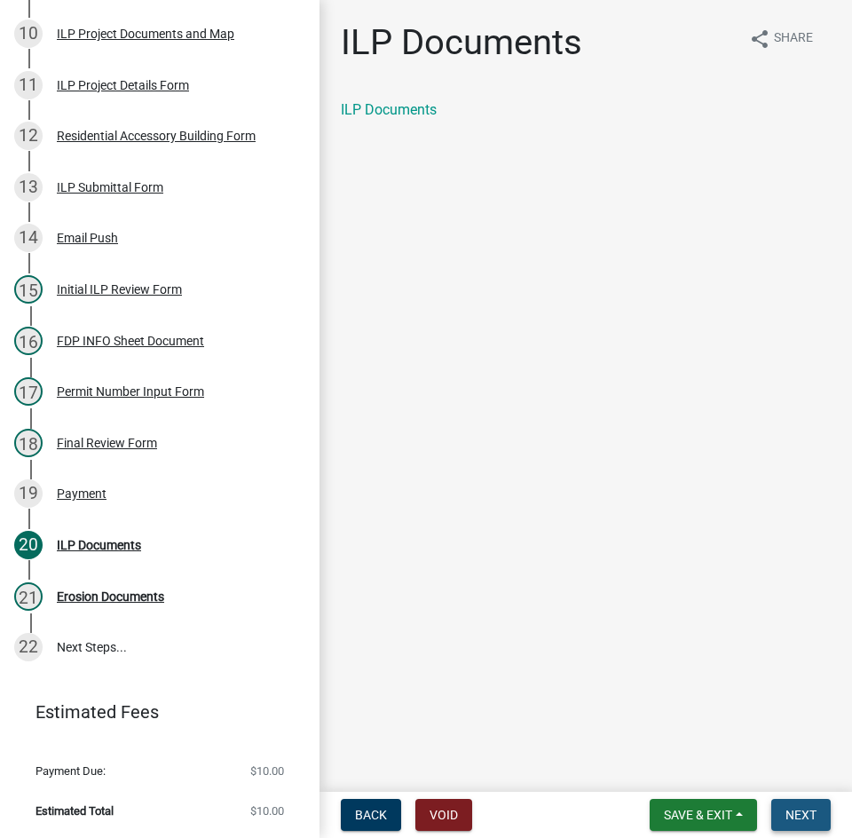
click at [789, 813] on span "Next" at bounding box center [800, 815] width 31 height 14
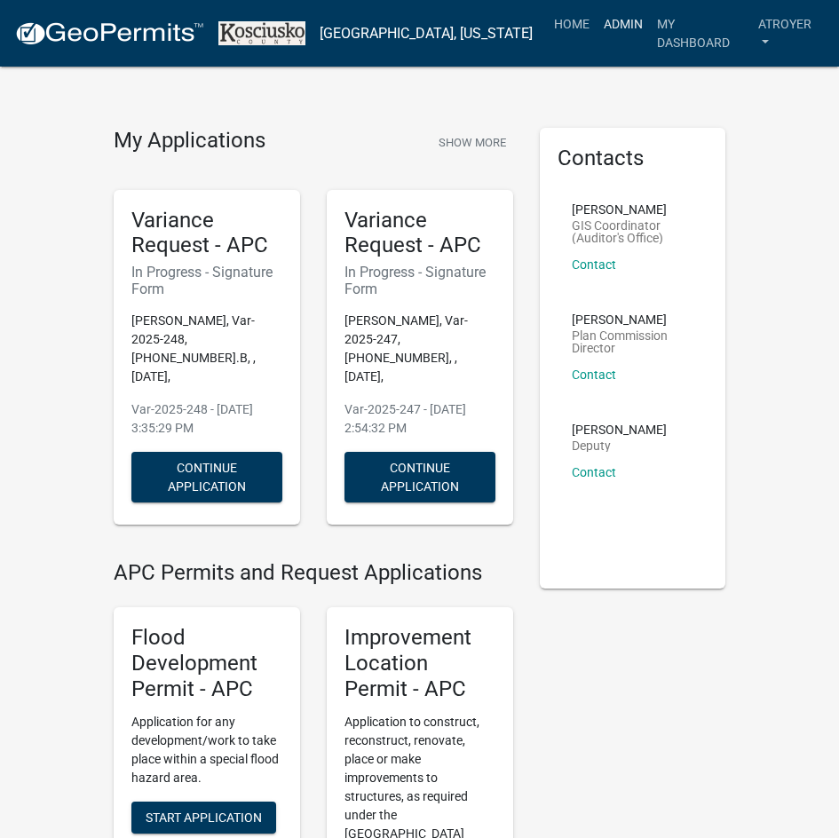
click at [606, 24] on link "Admin" at bounding box center [622, 24] width 53 height 34
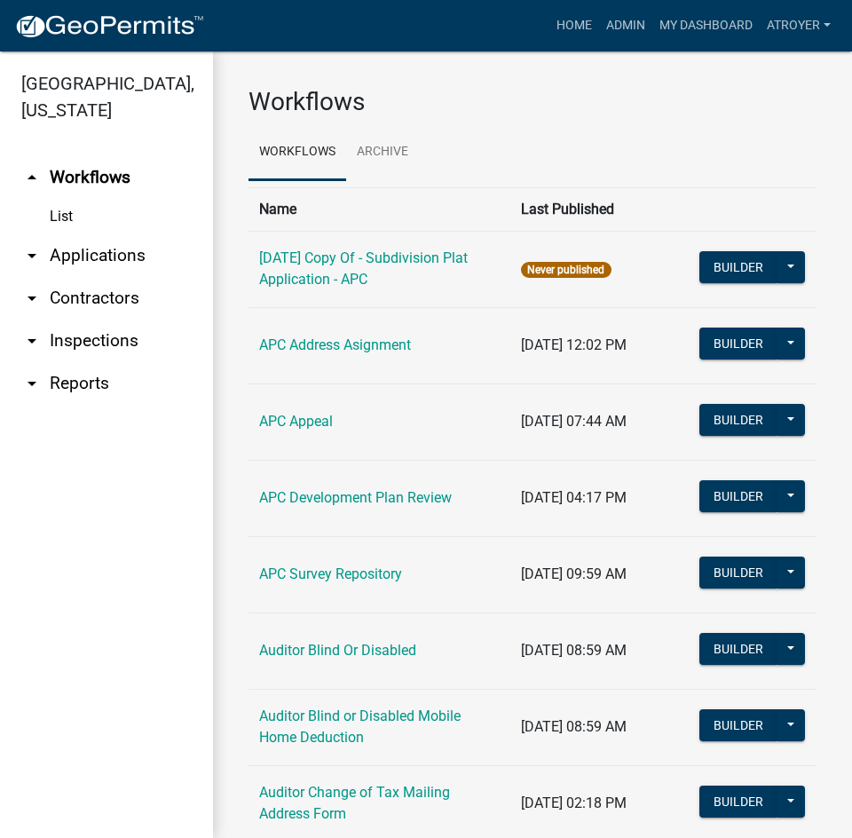
click at [81, 256] on link "arrow_drop_down Applications" at bounding box center [106, 255] width 213 height 43
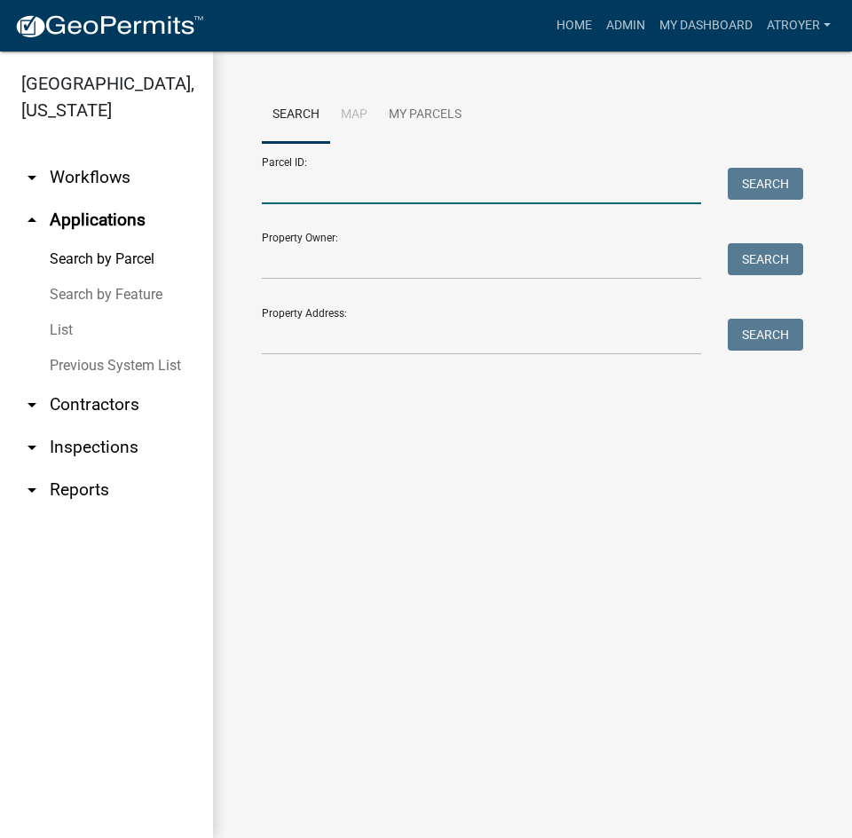
click at [417, 192] on input "Parcel ID:" at bounding box center [481, 186] width 439 height 36
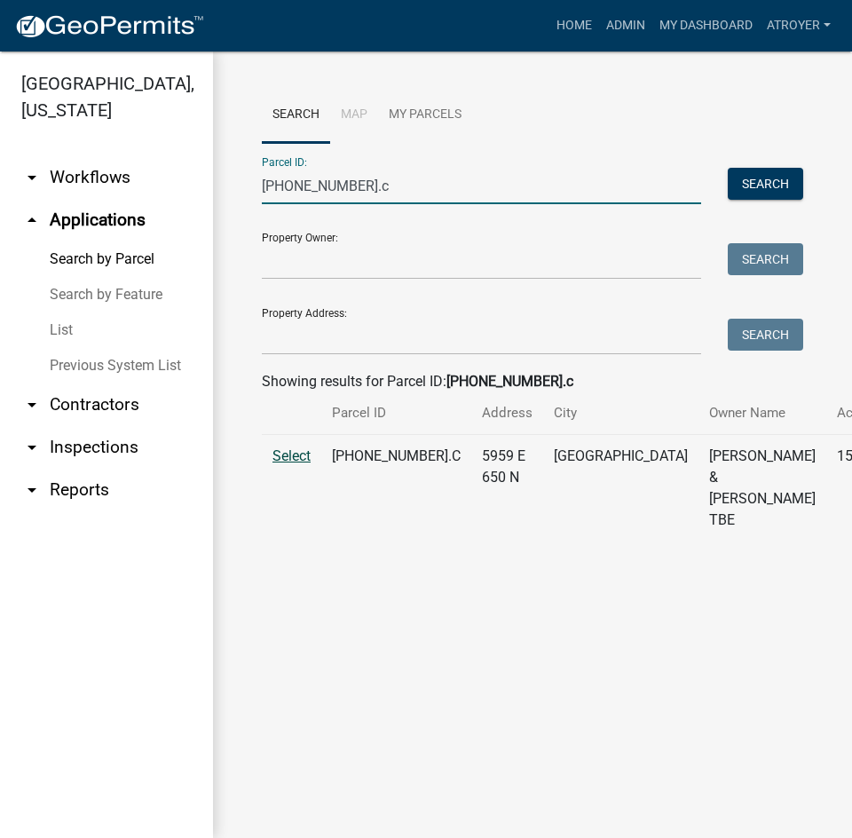
type input "005-032-001.c"
click at [294, 464] on span "Select" at bounding box center [291, 455] width 38 height 17
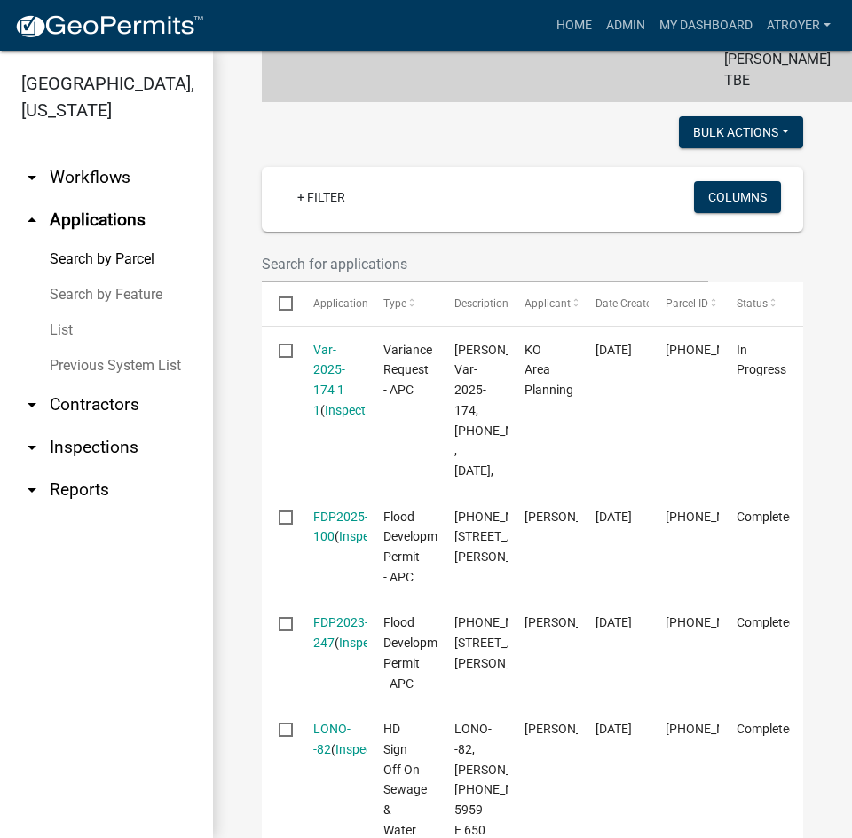
scroll to position [444, 0]
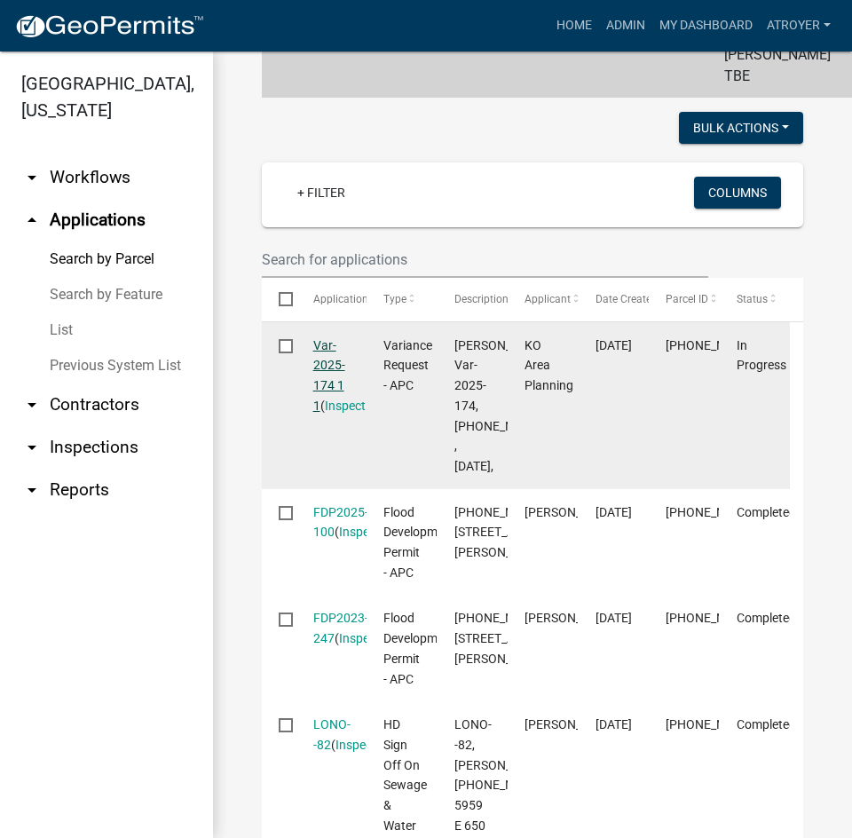
click at [325, 383] on link "Var-2025-174 1 1" at bounding box center [329, 375] width 32 height 75
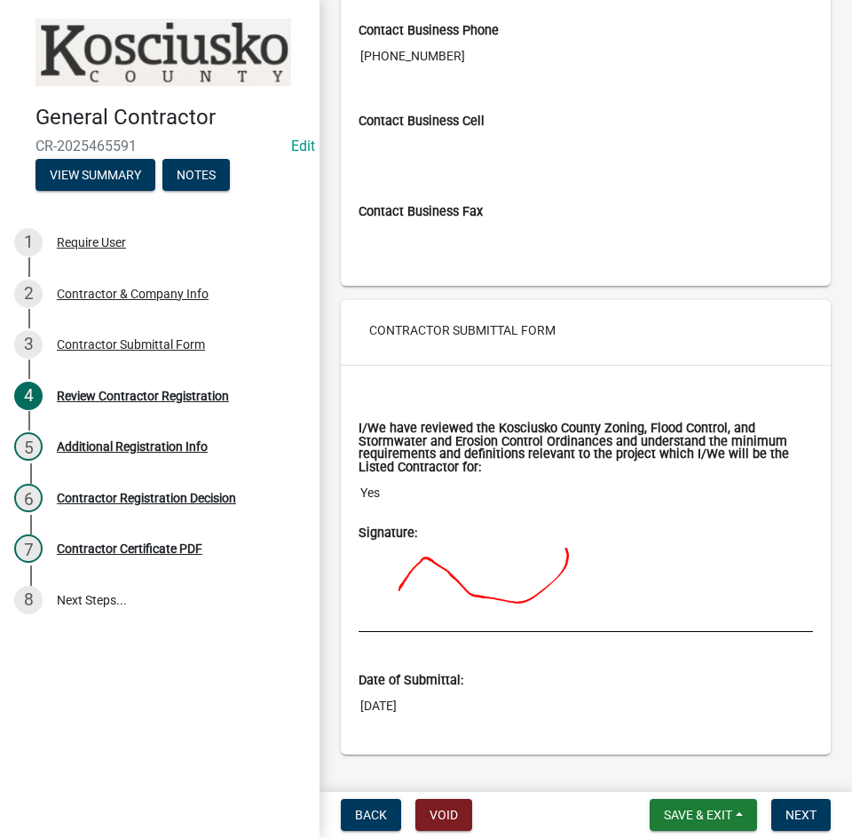
scroll to position [1741, 0]
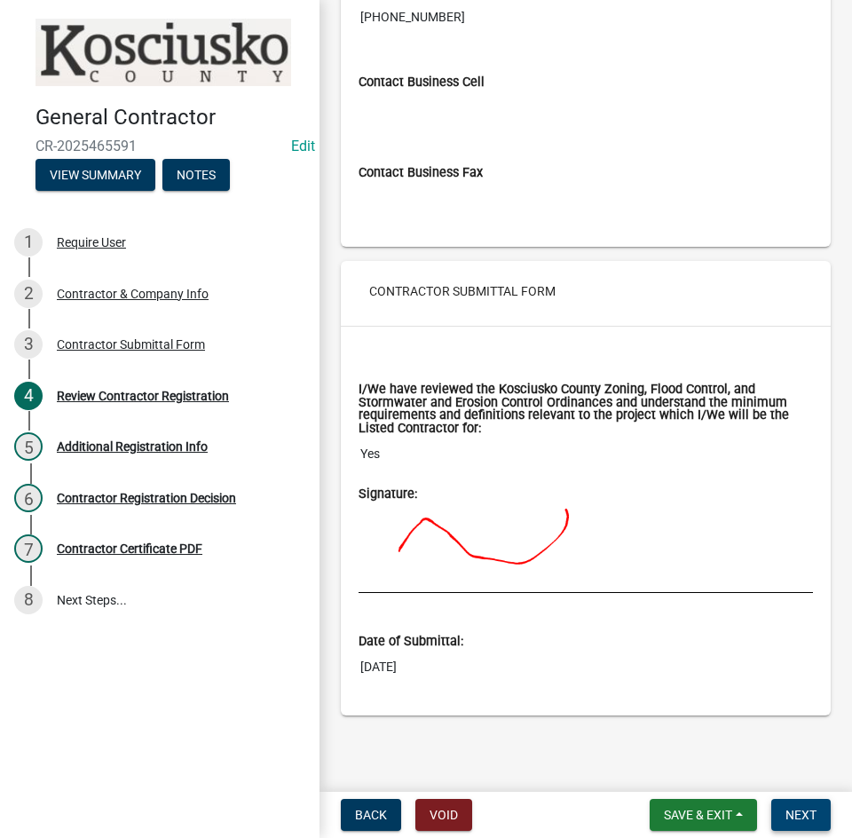
click at [791, 814] on span "Next" at bounding box center [800, 815] width 31 height 14
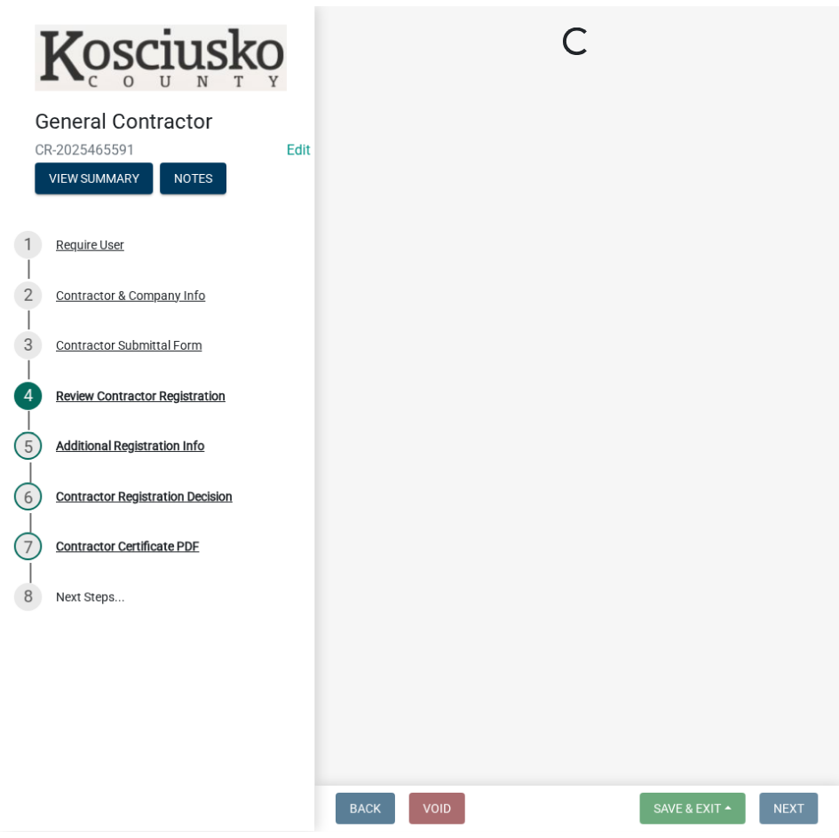
scroll to position [0, 0]
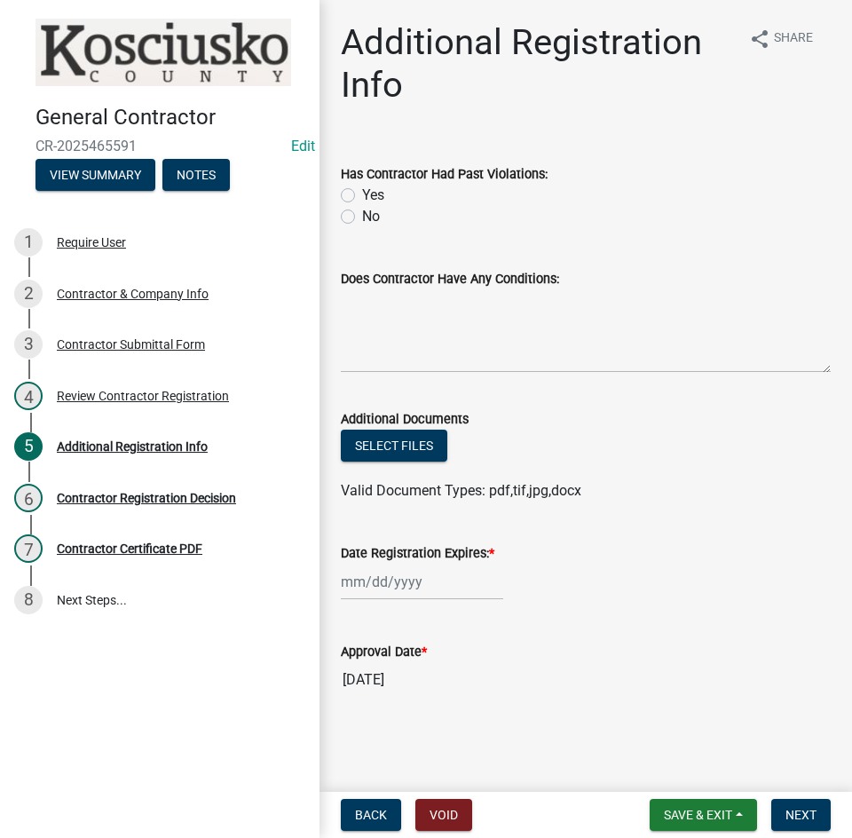
click at [362, 221] on label "No" at bounding box center [371, 216] width 18 height 21
click at [362, 217] on input "No" at bounding box center [368, 212] width 12 height 12
radio input "true"
click at [415, 591] on div at bounding box center [422, 582] width 162 height 36
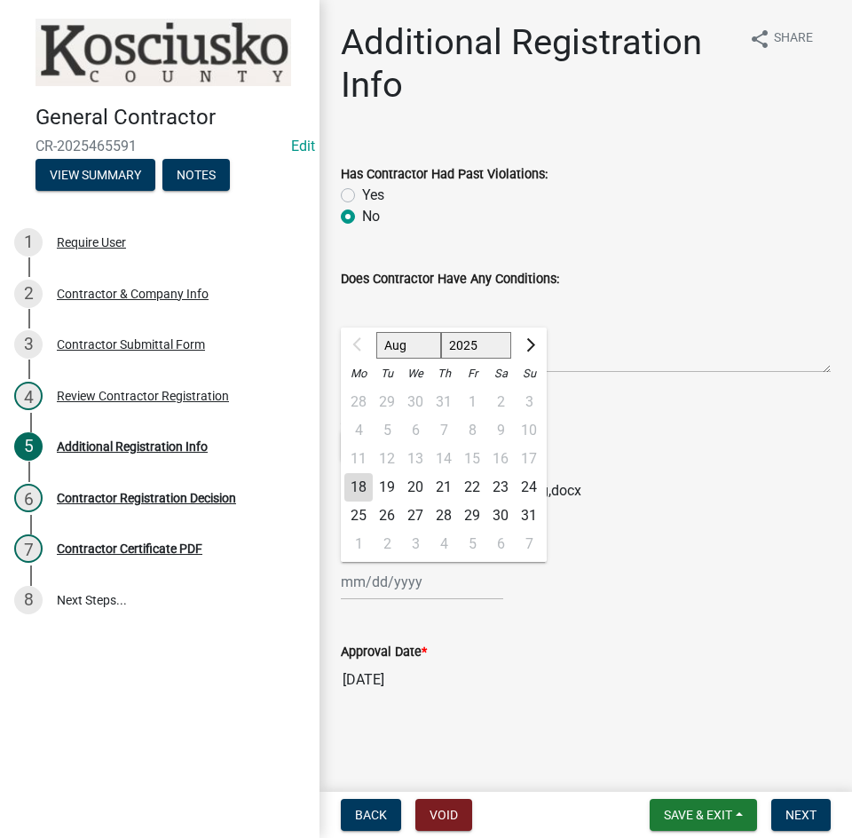
click at [460, 344] on select "2025 2026 2027 2028 2029 2030 2031 2032 2033 2034 2035 2036 2037 2038 2039 2040…" at bounding box center [476, 345] width 71 height 27
select select "2026"
click at [441, 332] on select "2025 2026 2027 2028 2029 2030 2031 2032 2033 2034 2035 2036 2037 2038 2039 2040…" at bounding box center [476, 345] width 71 height 27
click at [382, 485] on div "18" at bounding box center [387, 487] width 28 height 28
type input "08/18/2026"
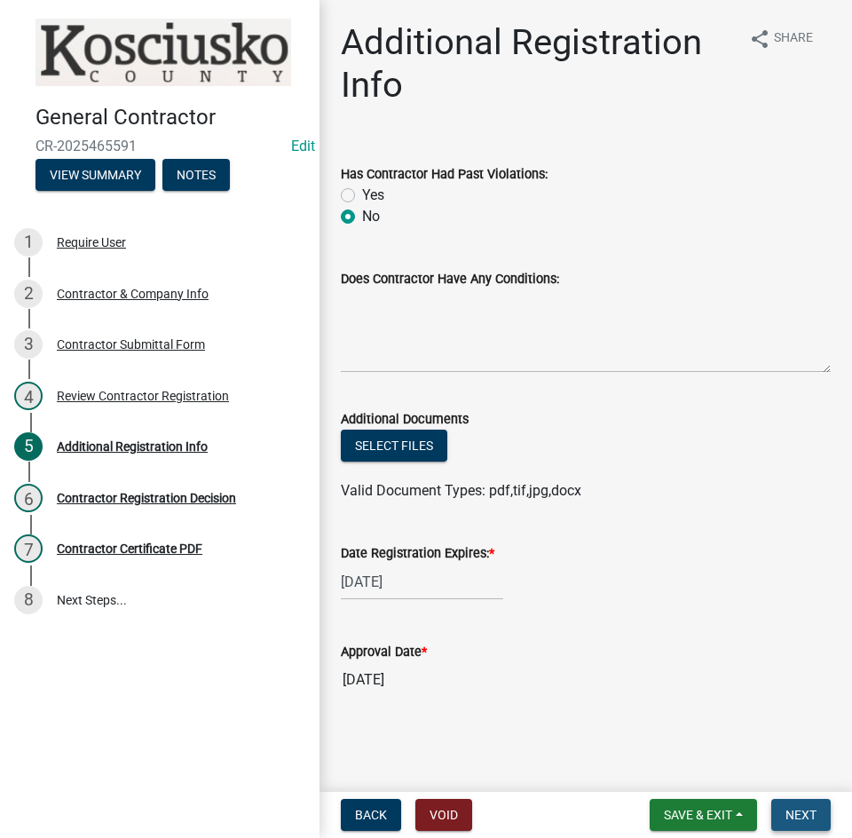
click at [792, 816] on span "Next" at bounding box center [800, 815] width 31 height 14
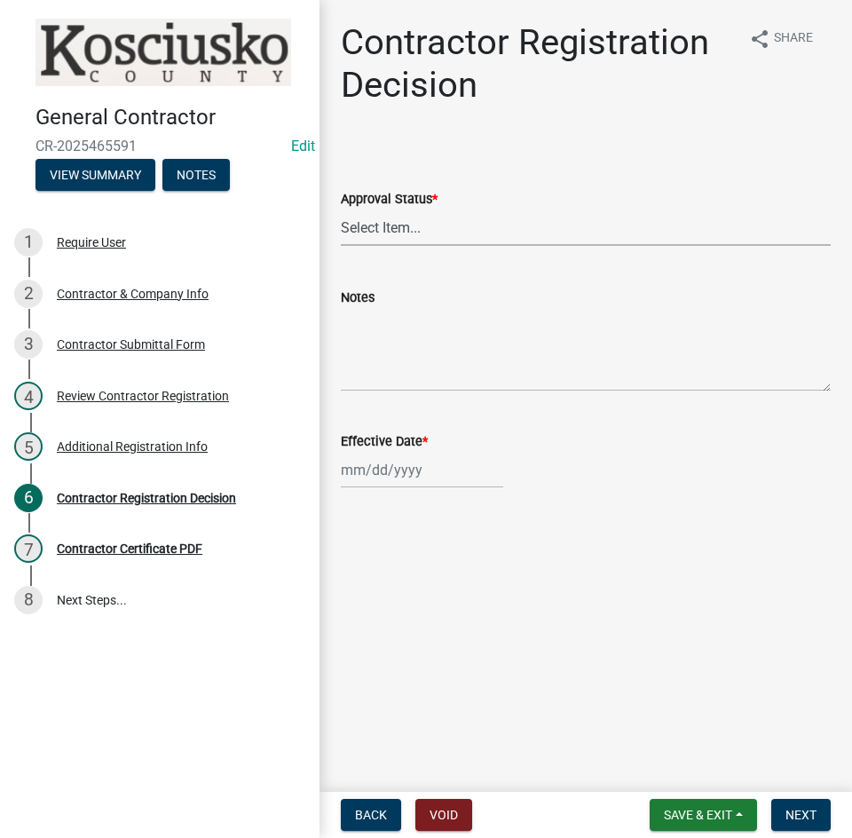
click at [421, 235] on select "Select Item... Approved Denied" at bounding box center [586, 227] width 490 height 36
click at [341, 209] on select "Select Item... Approved Denied" at bounding box center [586, 227] width 490 height 36
select select "8e4351d7-4ebf-4714-a7c9-c8187f00e083"
click at [434, 471] on div at bounding box center [422, 470] width 162 height 36
select select "8"
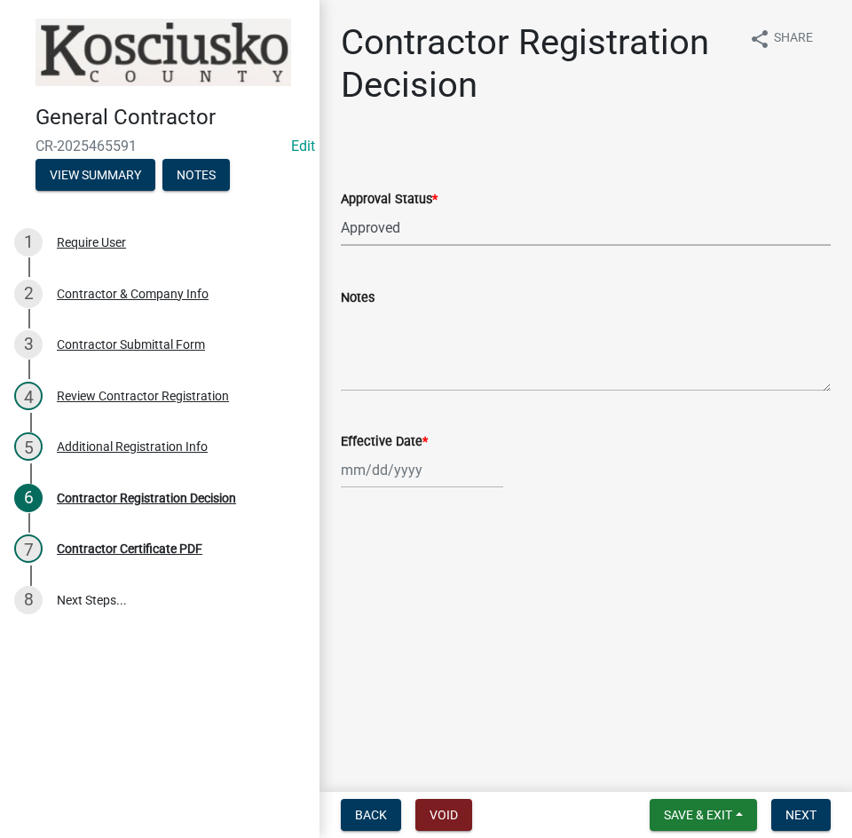
select select "2025"
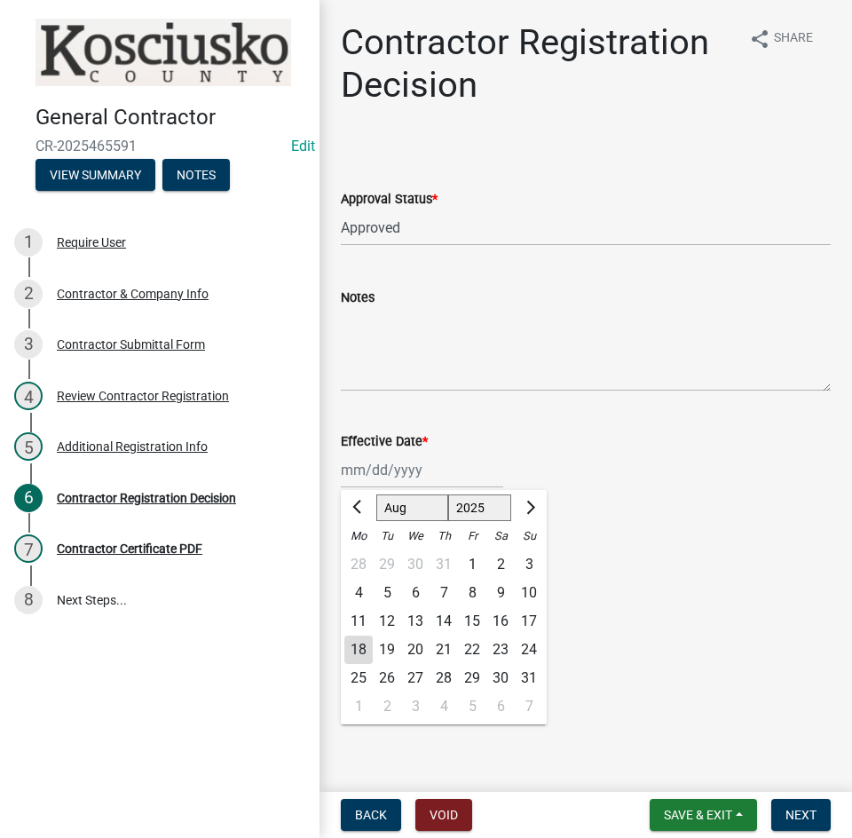
click at [353, 655] on div "18" at bounding box center [358, 649] width 28 height 28
type input "08/18/2025"
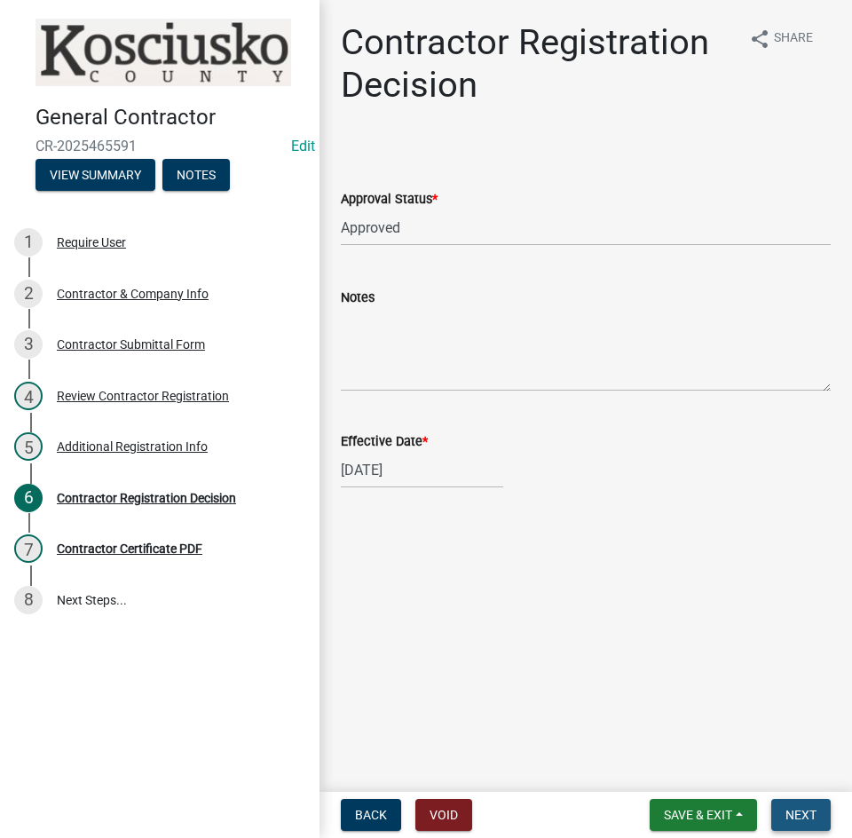
click at [801, 818] on span "Next" at bounding box center [800, 815] width 31 height 14
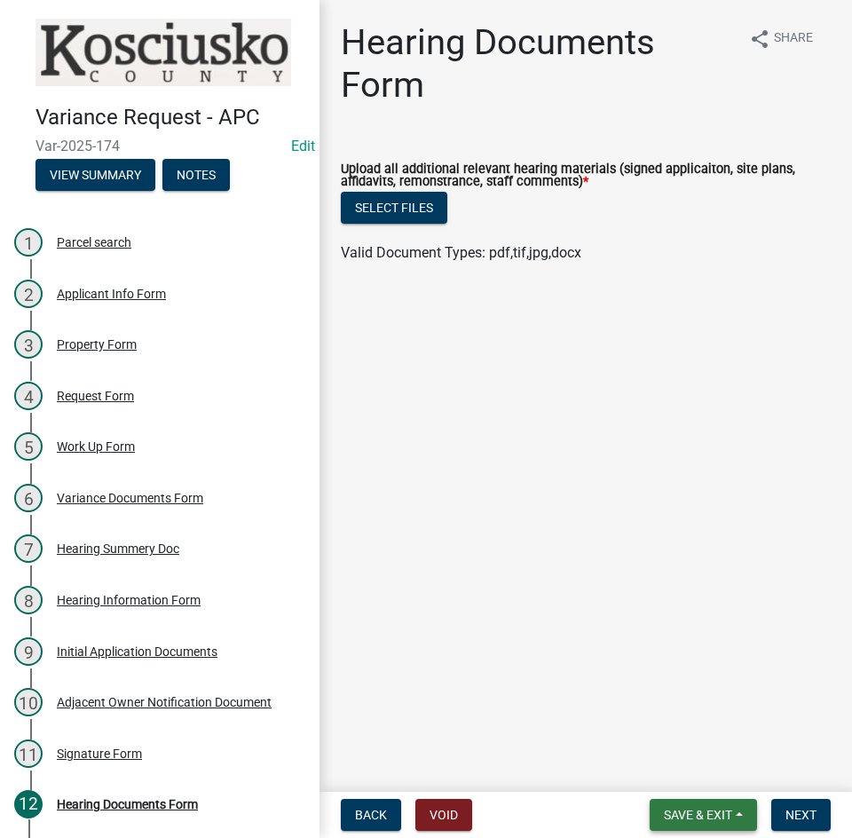
click at [685, 815] on span "Save & Exit" at bounding box center [698, 815] width 68 height 14
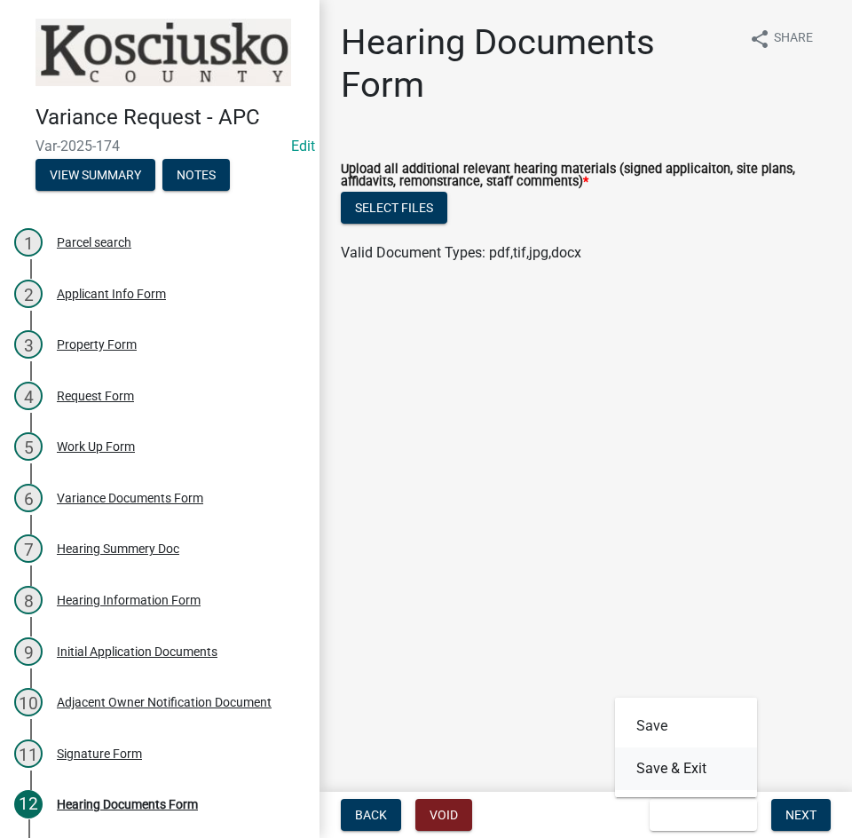
click at [683, 772] on button "Save & Exit" at bounding box center [686, 768] width 142 height 43
